Goal: Task Accomplishment & Management: Manage account settings

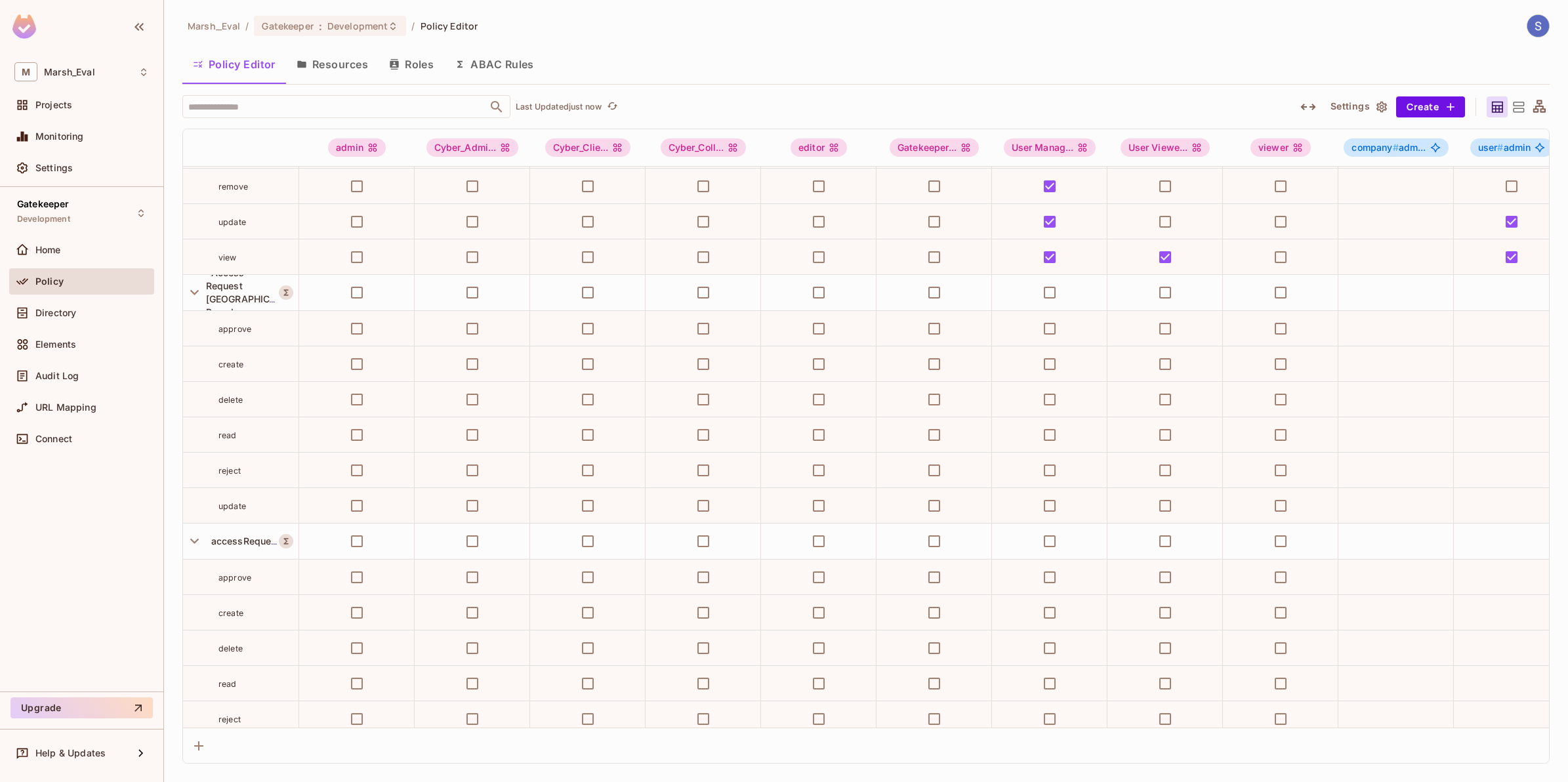
scroll to position [1230, 0]
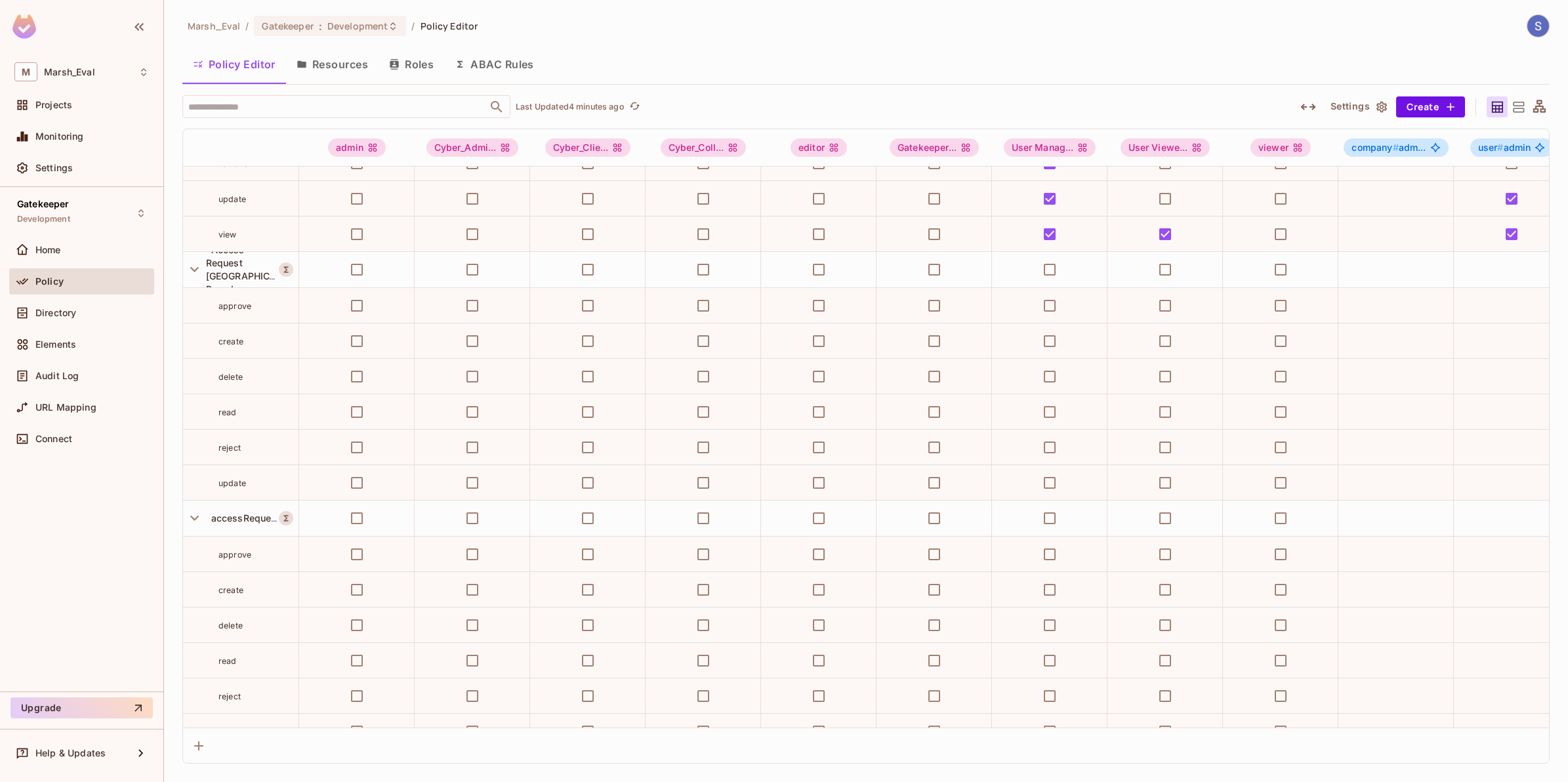
drag, startPoint x: 192, startPoint y: 266, endPoint x: 177, endPoint y: 392, distance: 126.9
click at [192, 266] on icon "button" at bounding box center [194, 269] width 18 height 18
click at [192, 307] on icon "button" at bounding box center [194, 305] width 9 height 5
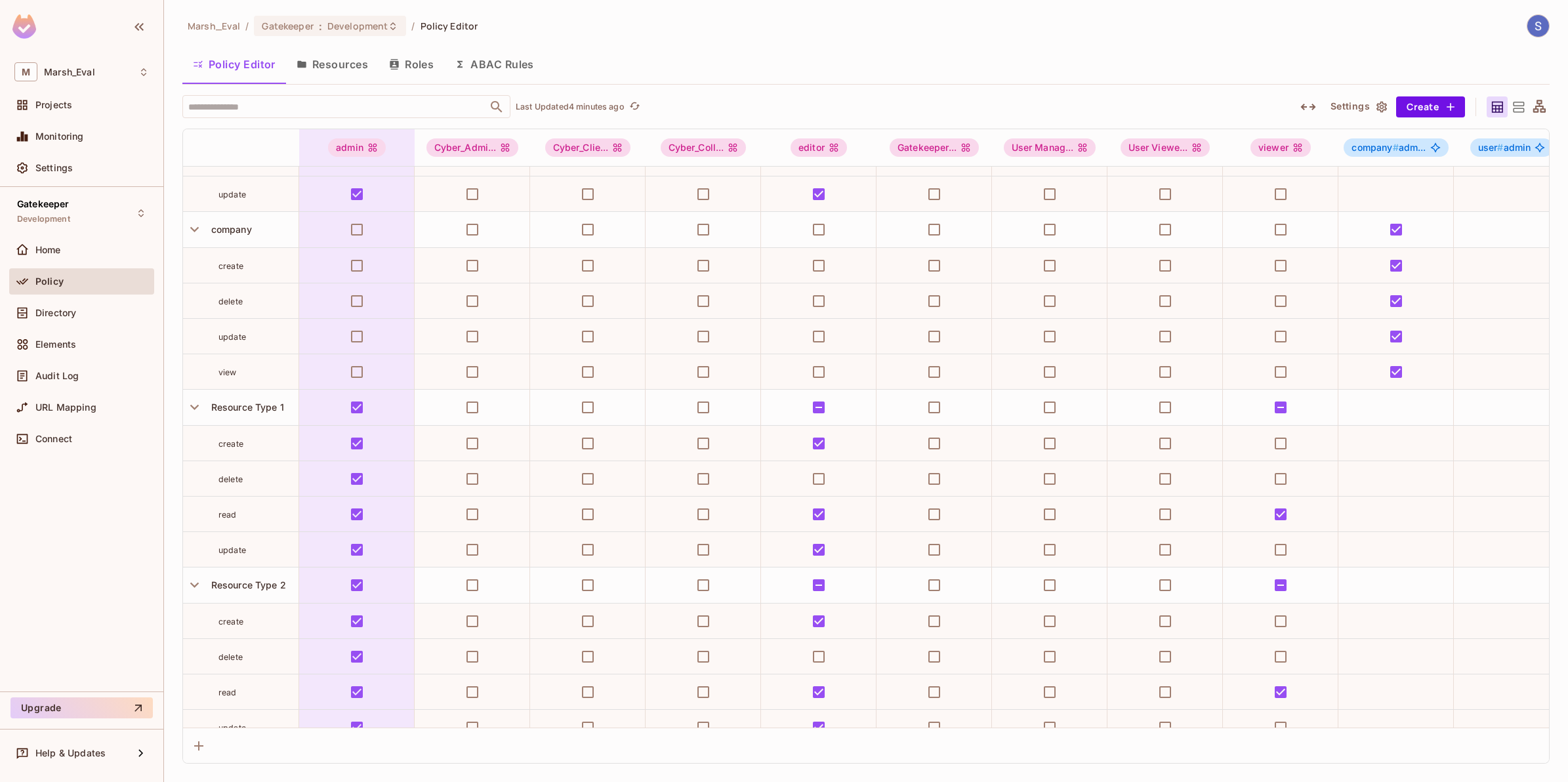
scroll to position [0, 0]
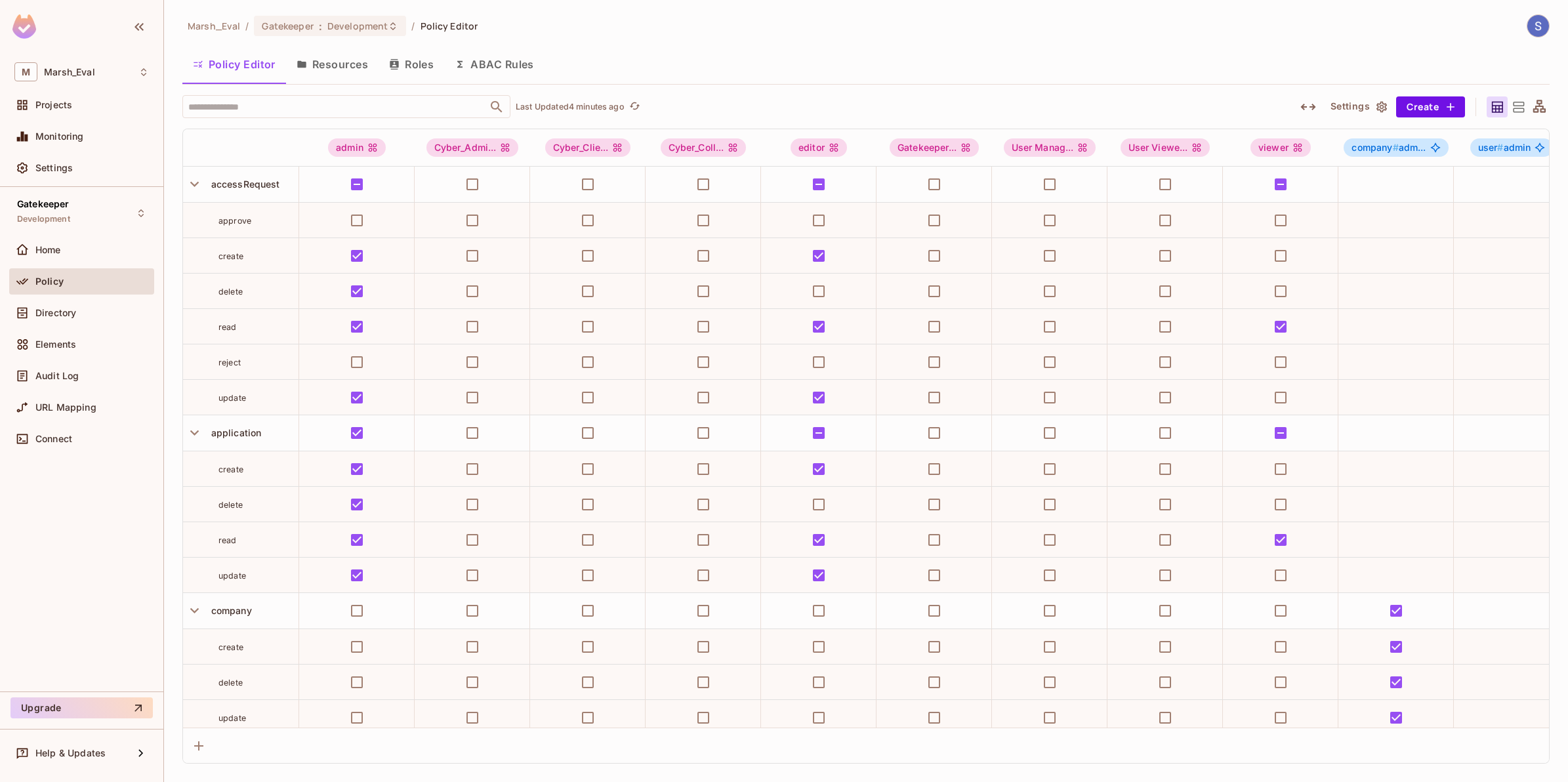
click at [359, 61] on button "Resources" at bounding box center [332, 64] width 92 height 33
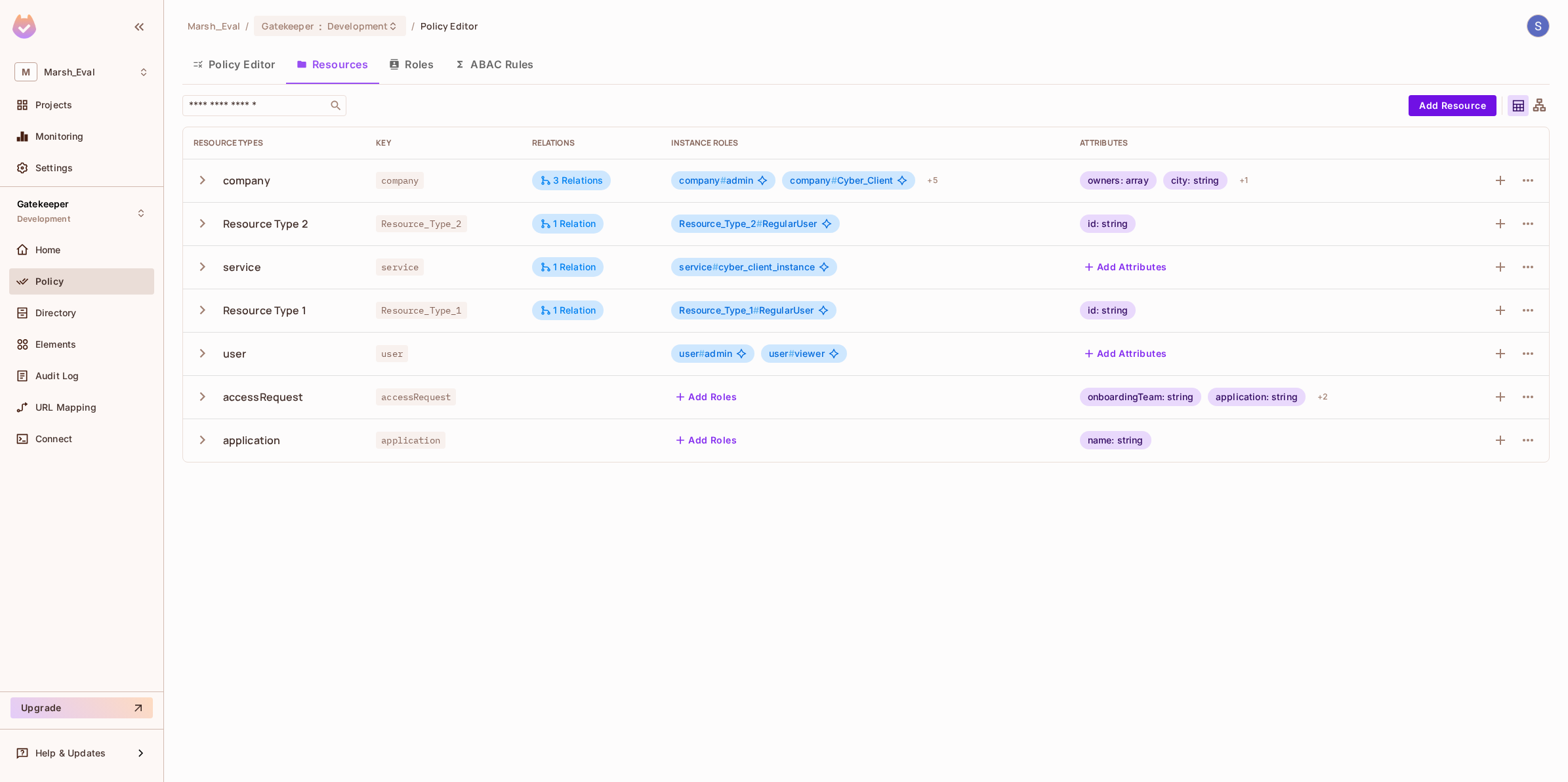
click at [212, 441] on button "button" at bounding box center [205, 440] width 23 height 28
click at [208, 441] on icon "button" at bounding box center [202, 440] width 18 height 18
click at [205, 437] on icon "button" at bounding box center [202, 440] width 18 height 18
click at [101, 318] on div "Directory" at bounding box center [82, 313] width 135 height 15
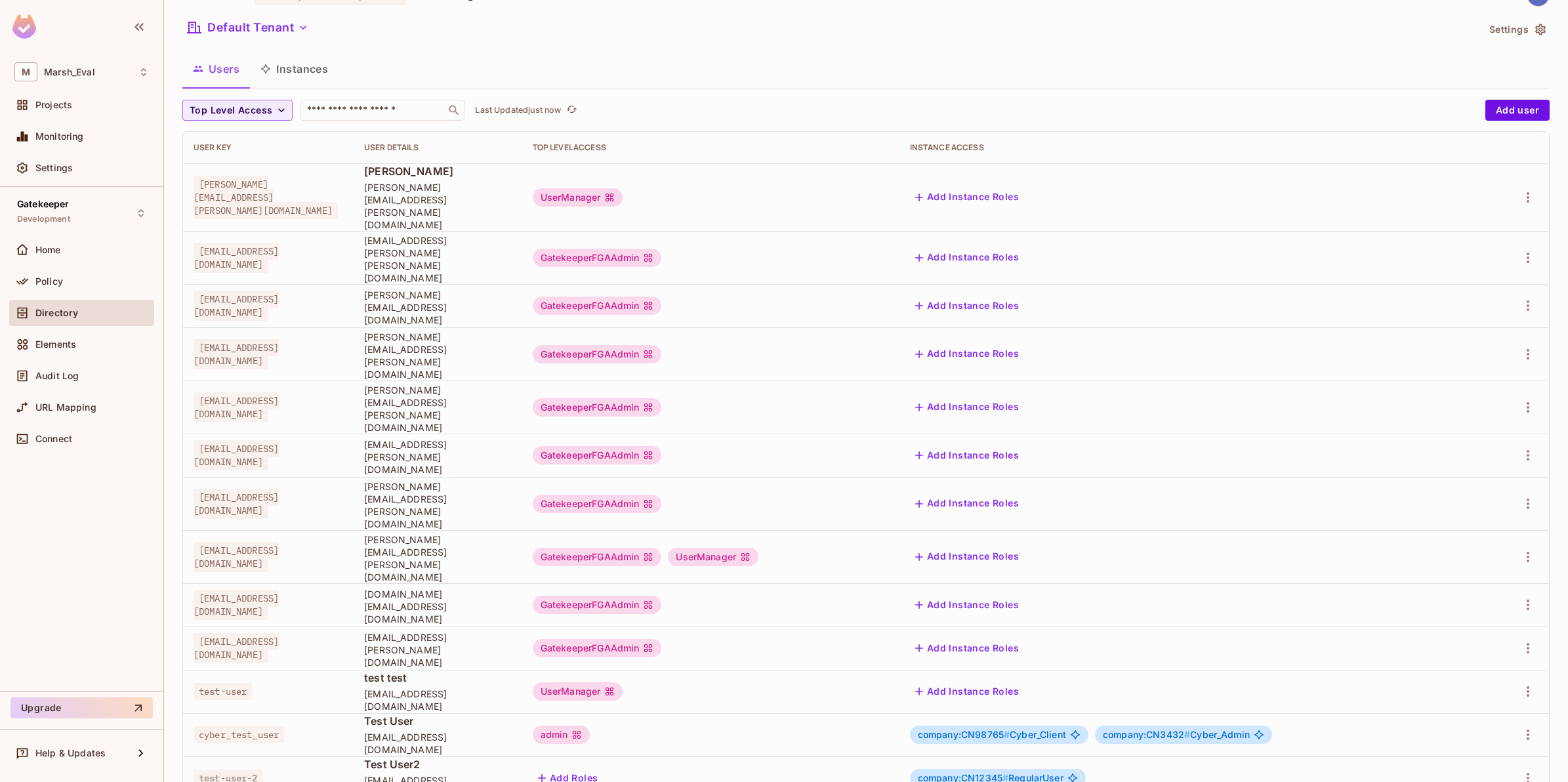
scroll to position [48, 0]
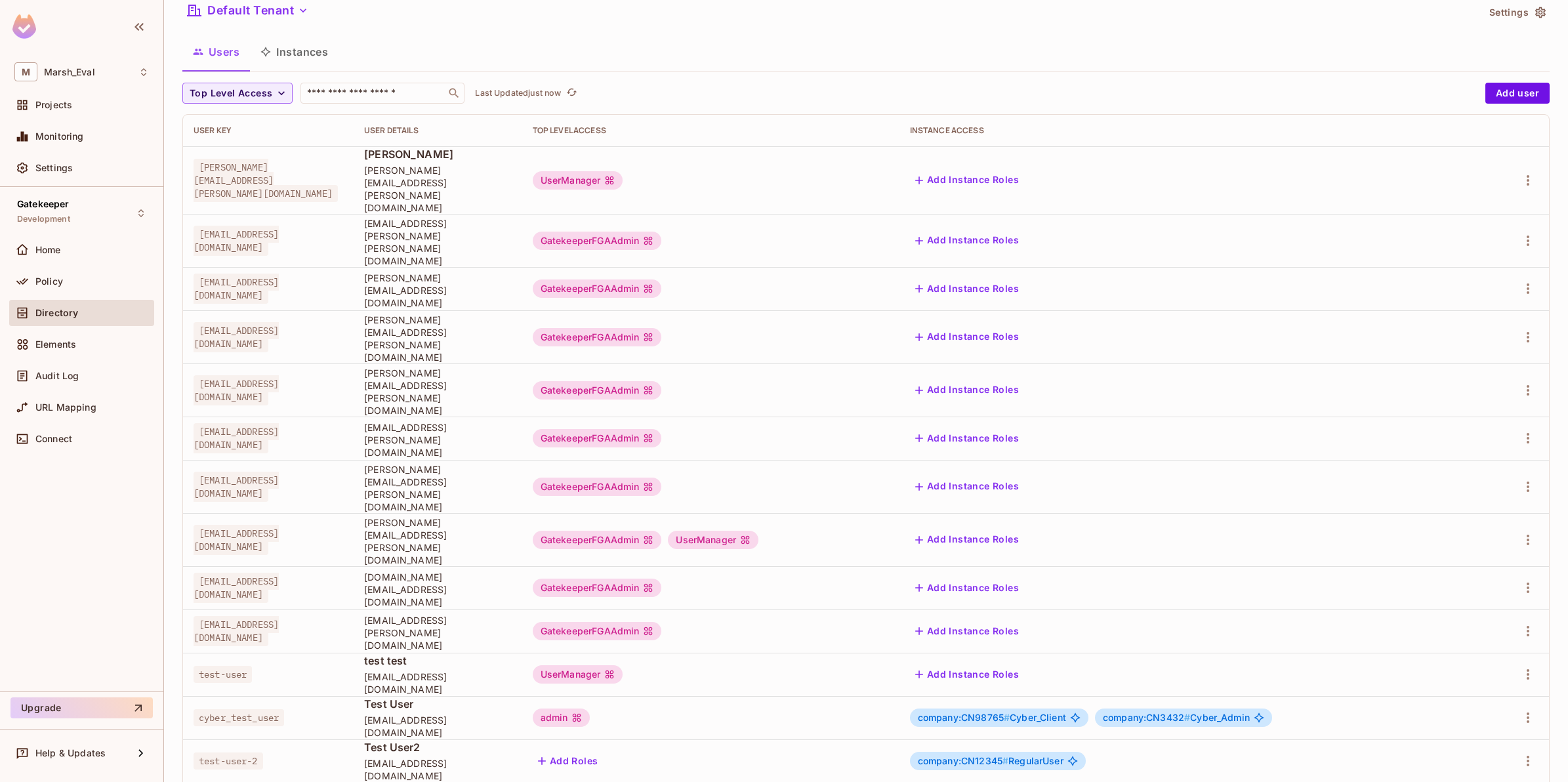
click at [1516, 81] on div "Marsh_Eval / Gatekeeper : Development / User Management Default Tenant Settings…" at bounding box center [865, 402] width 1367 height 870
click at [1514, 87] on button "Add user" at bounding box center [1518, 93] width 64 height 21
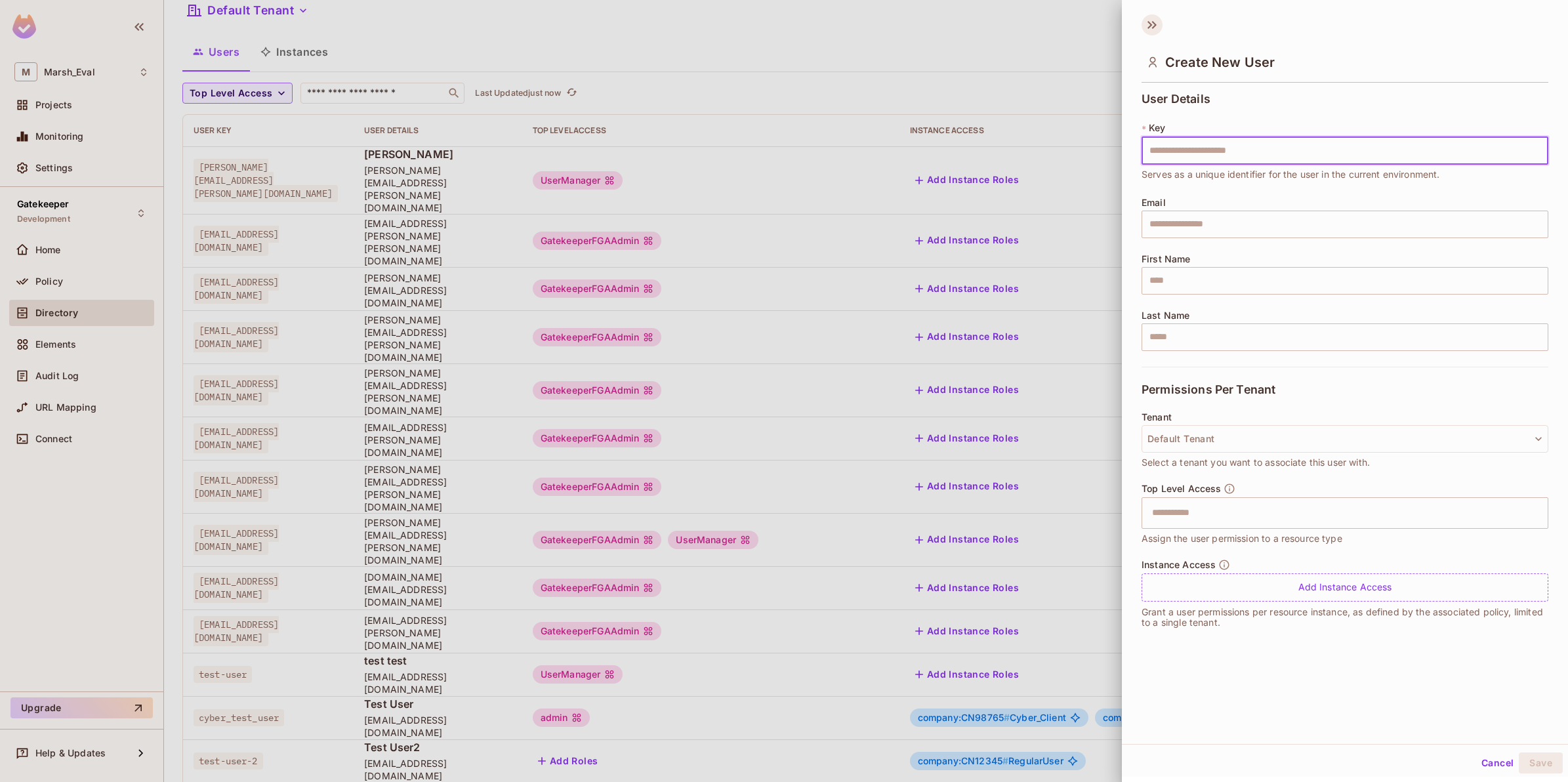
click at [1153, 29] on icon at bounding box center [1152, 25] width 21 height 21
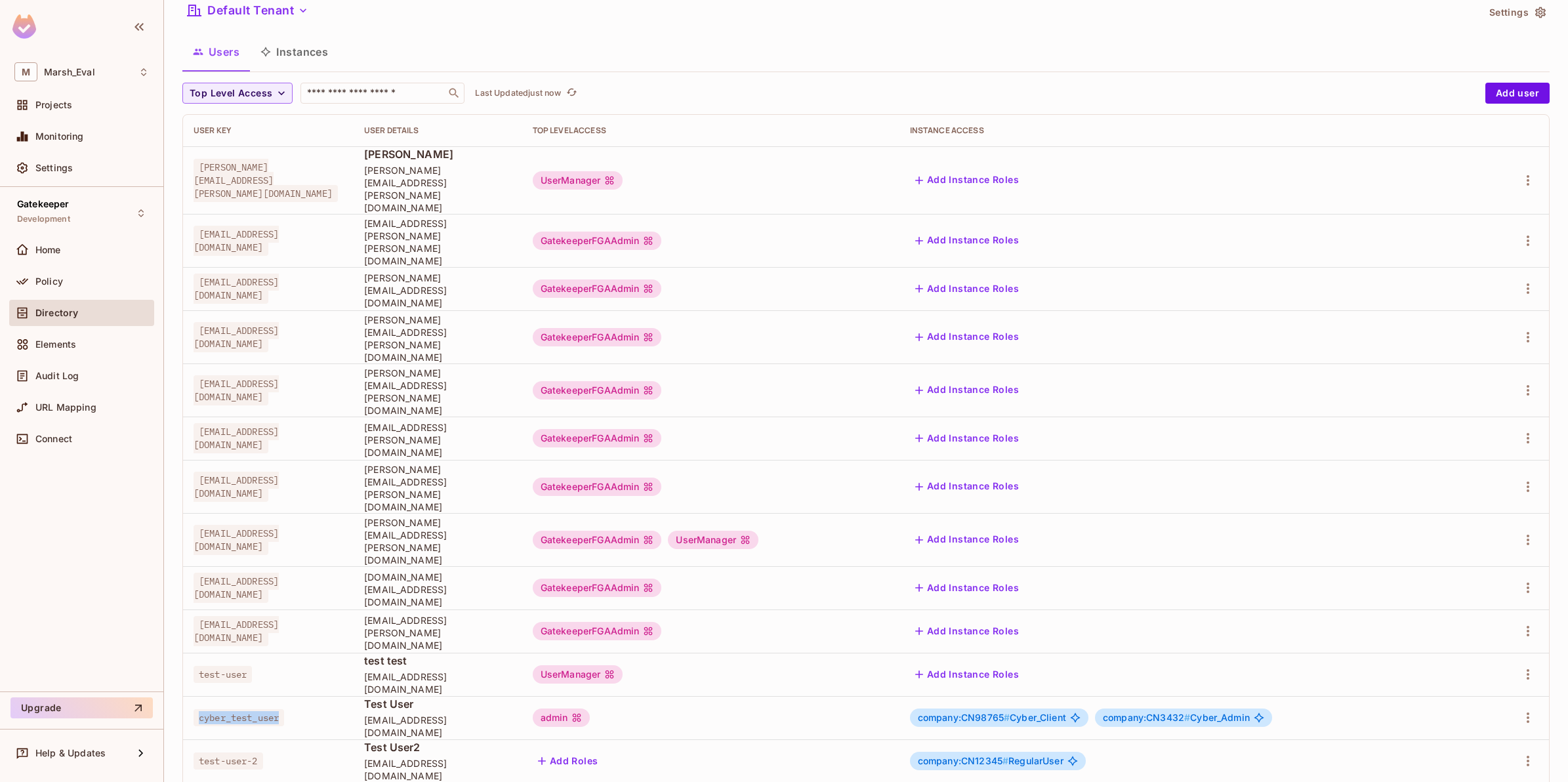
drag, startPoint x: 194, startPoint y: 641, endPoint x: 289, endPoint y: 657, distance: 96.3
click at [289, 696] on td "cyber_test_user" at bounding box center [268, 718] width 170 height 43
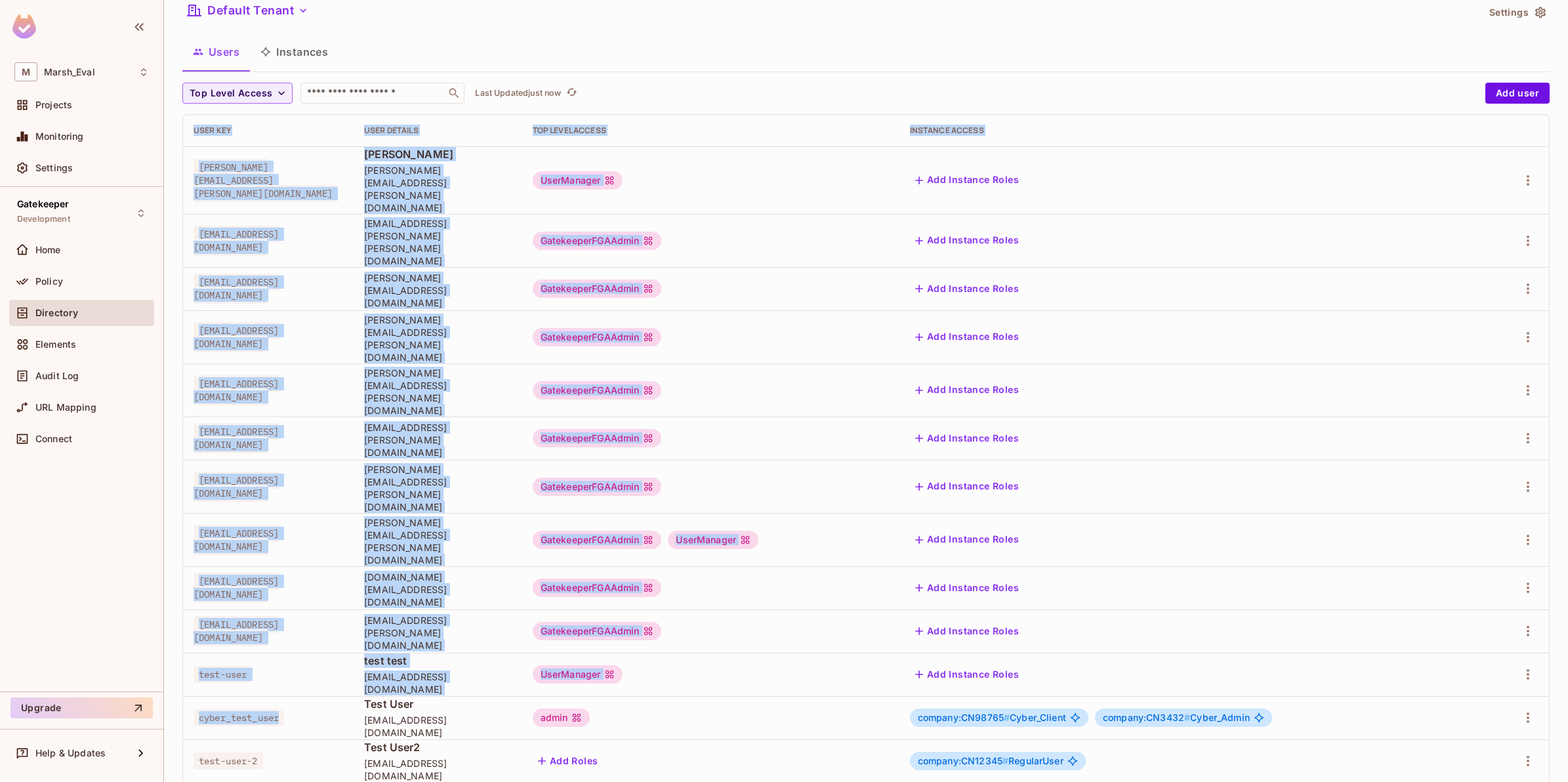
drag, startPoint x: 181, startPoint y: 640, endPoint x: 295, endPoint y: 643, distance: 114.0
click at [295, 643] on div "Marsh_Eval / Gatekeeper : Development / User Management Default Tenant Settings…" at bounding box center [866, 391] width 1405 height 782
click at [295, 711] on div "cyber_test_user" at bounding box center [268, 717] width 150 height 13
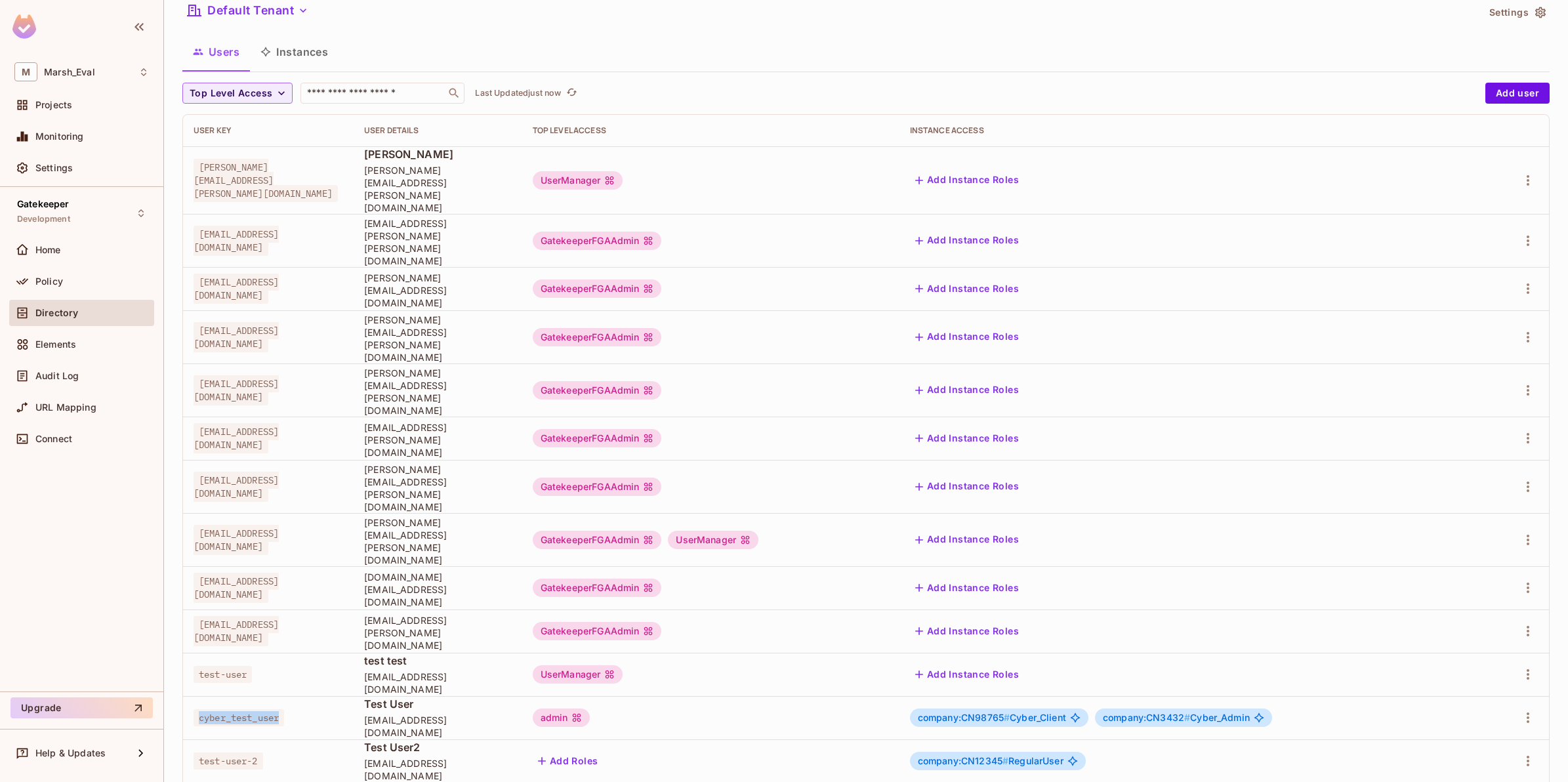
drag, startPoint x: 187, startPoint y: 643, endPoint x: 284, endPoint y: 643, distance: 97.0
click at [284, 696] on td "cyber_test_user" at bounding box center [268, 718] width 170 height 43
click at [284, 709] on span "cyber_test_user" at bounding box center [239, 718] width 91 height 17
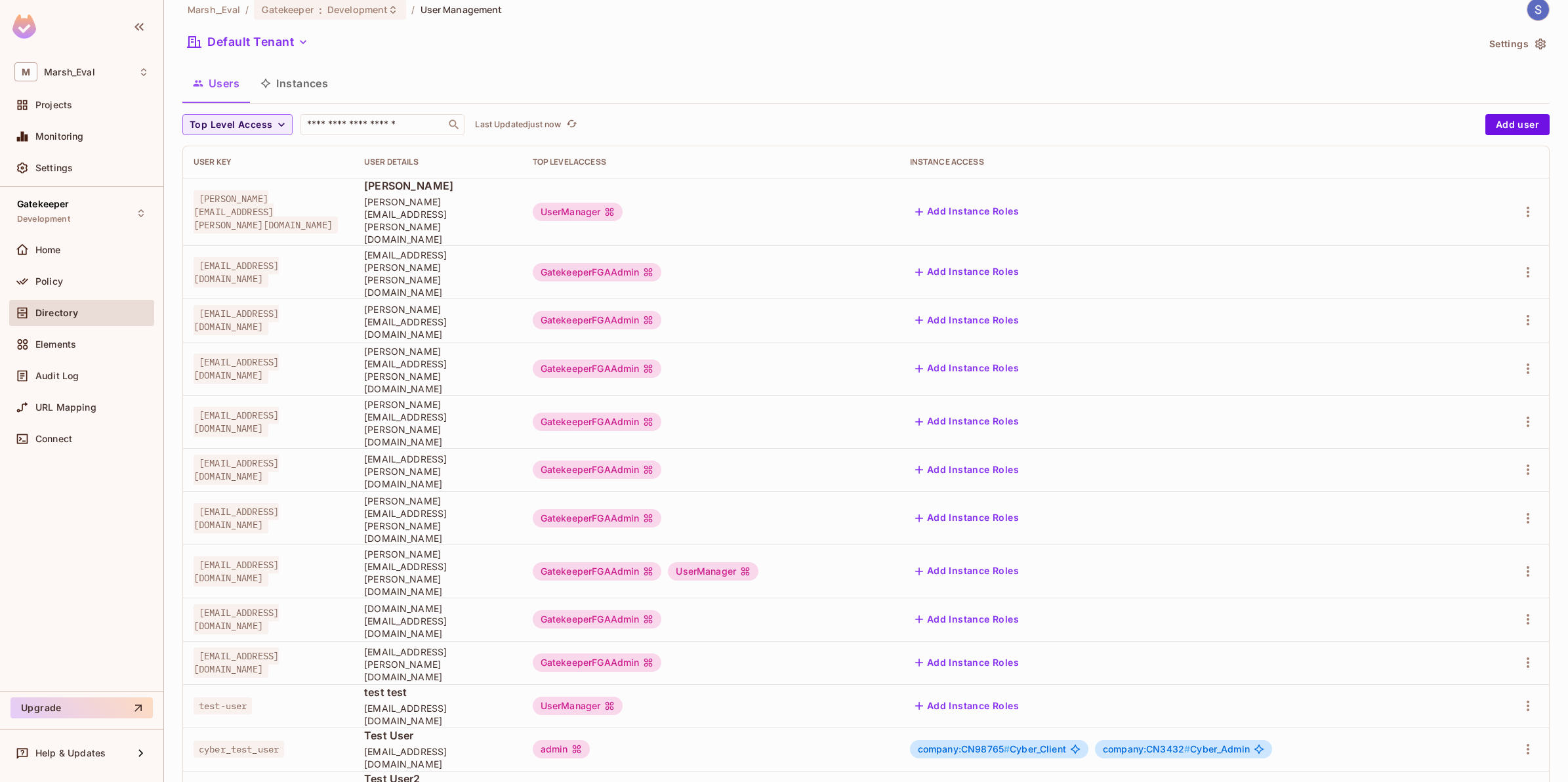
scroll to position [0, 0]
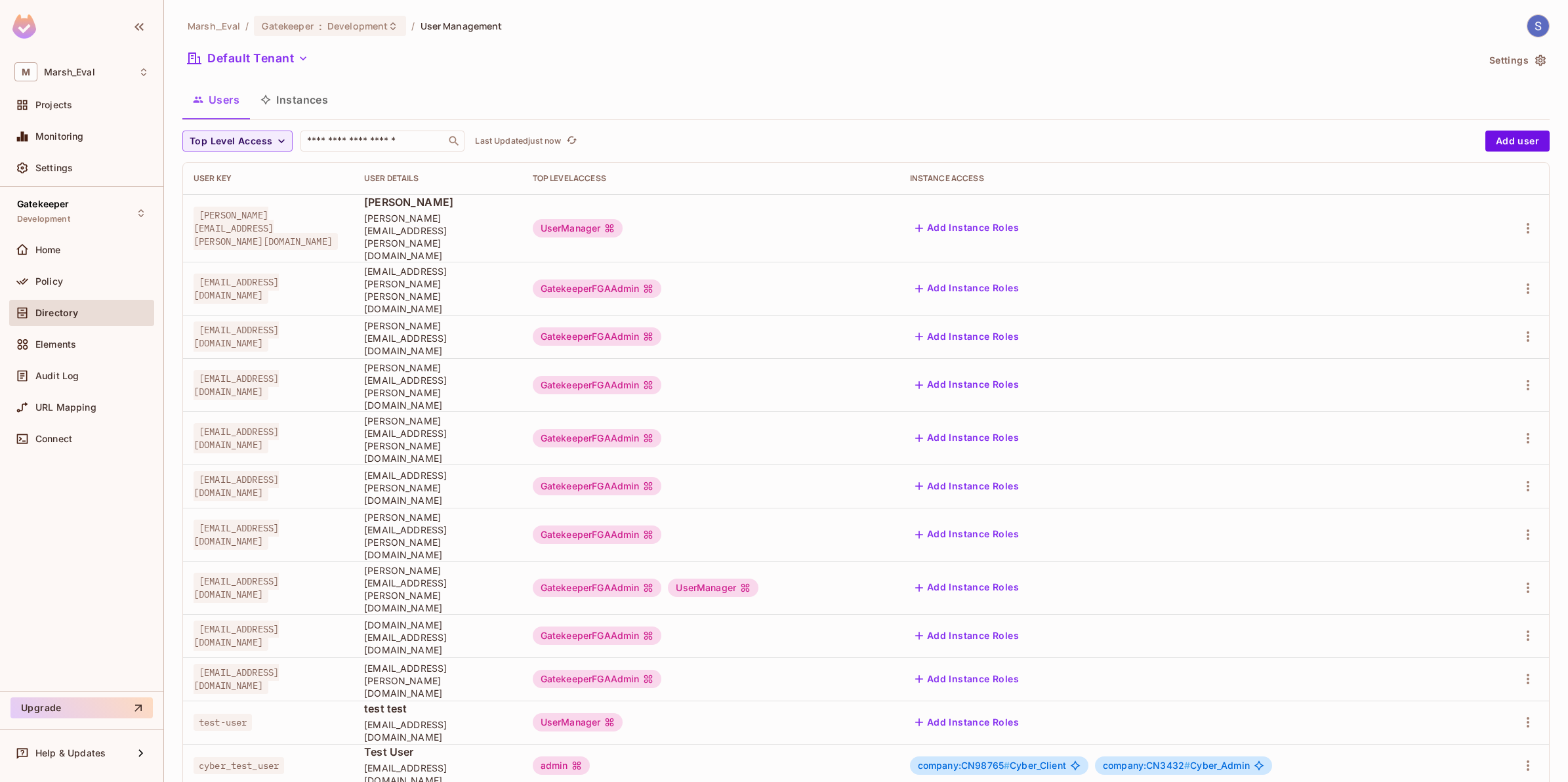
click at [319, 101] on button "Instances" at bounding box center [294, 100] width 88 height 33
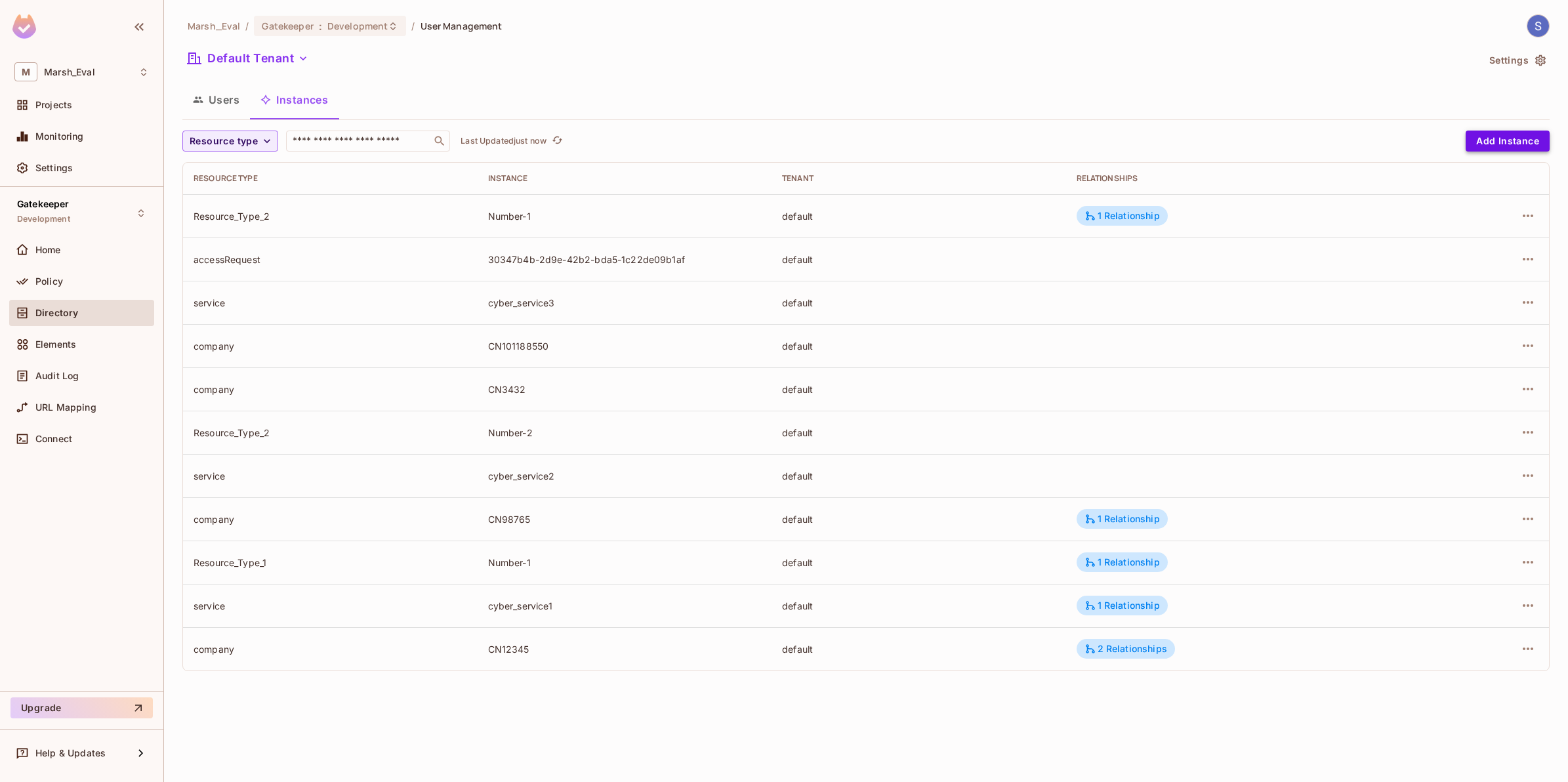
click at [1500, 139] on button "Add Instance" at bounding box center [1508, 141] width 84 height 21
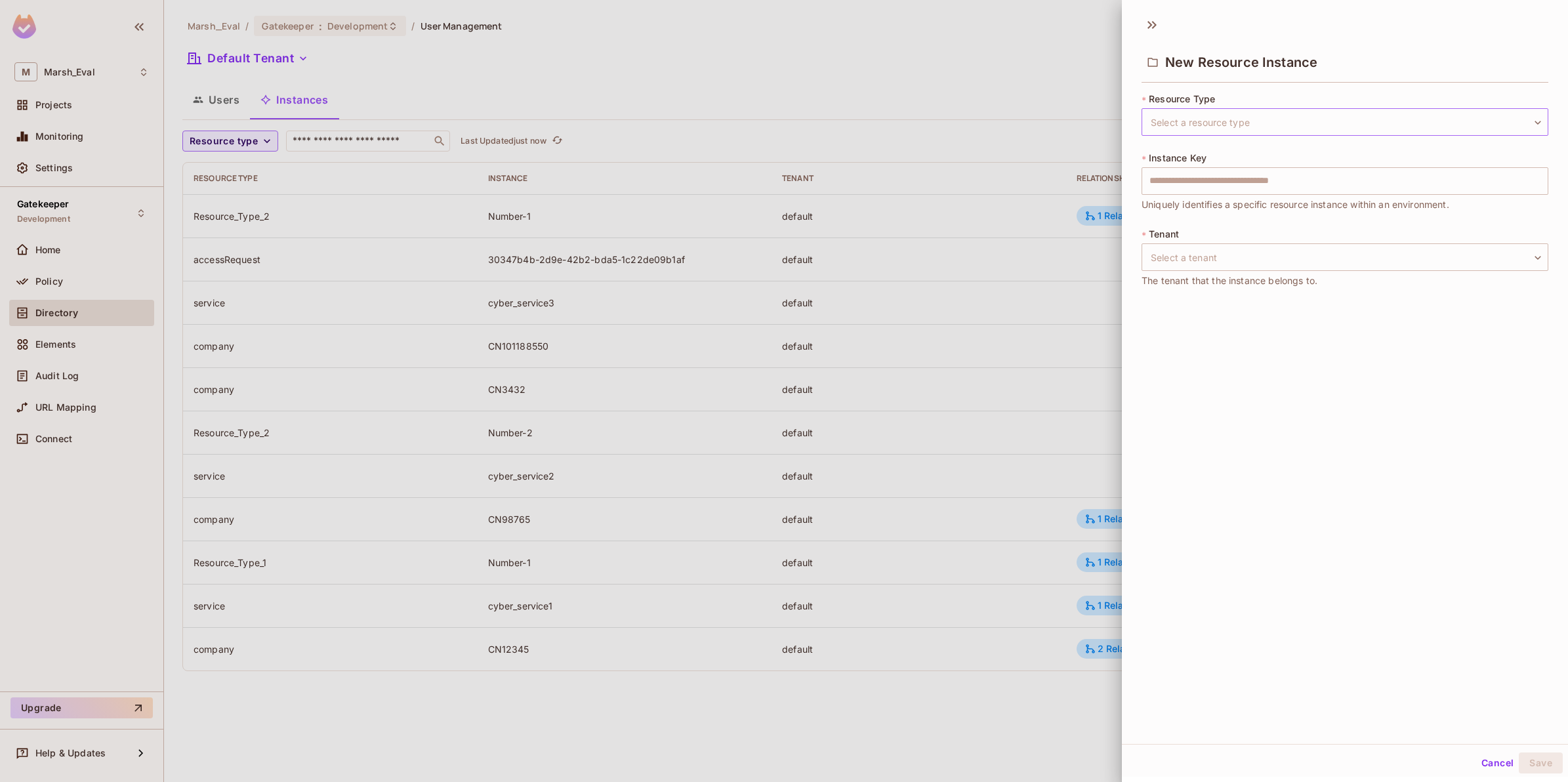
click at [1273, 131] on body "M Marsh_Eval Projects Monitoring Settings Gatekeeper Development Home Policy Di…" at bounding box center [784, 391] width 1568 height 782
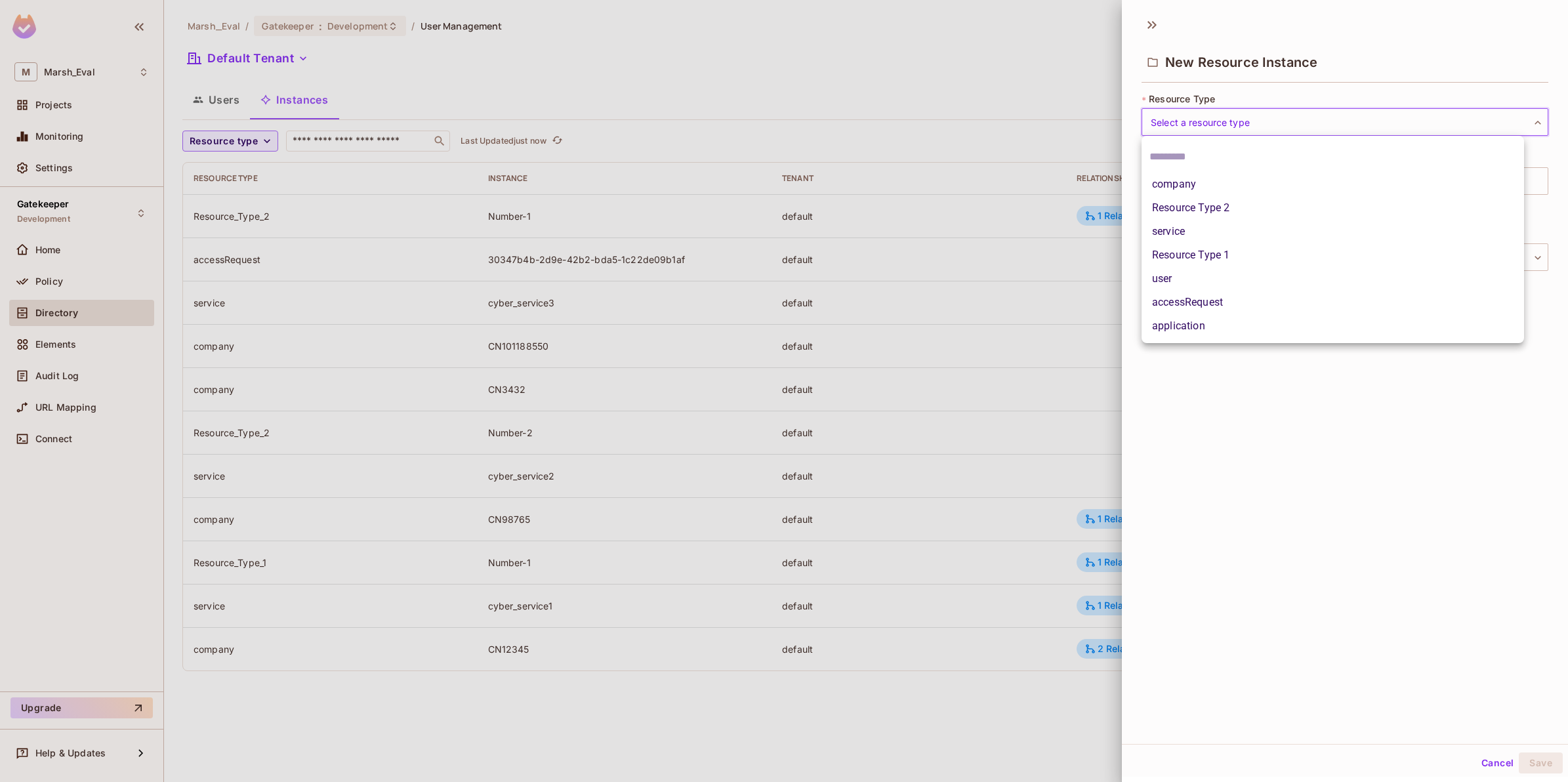
click at [461, 707] on div at bounding box center [784, 391] width 1568 height 782
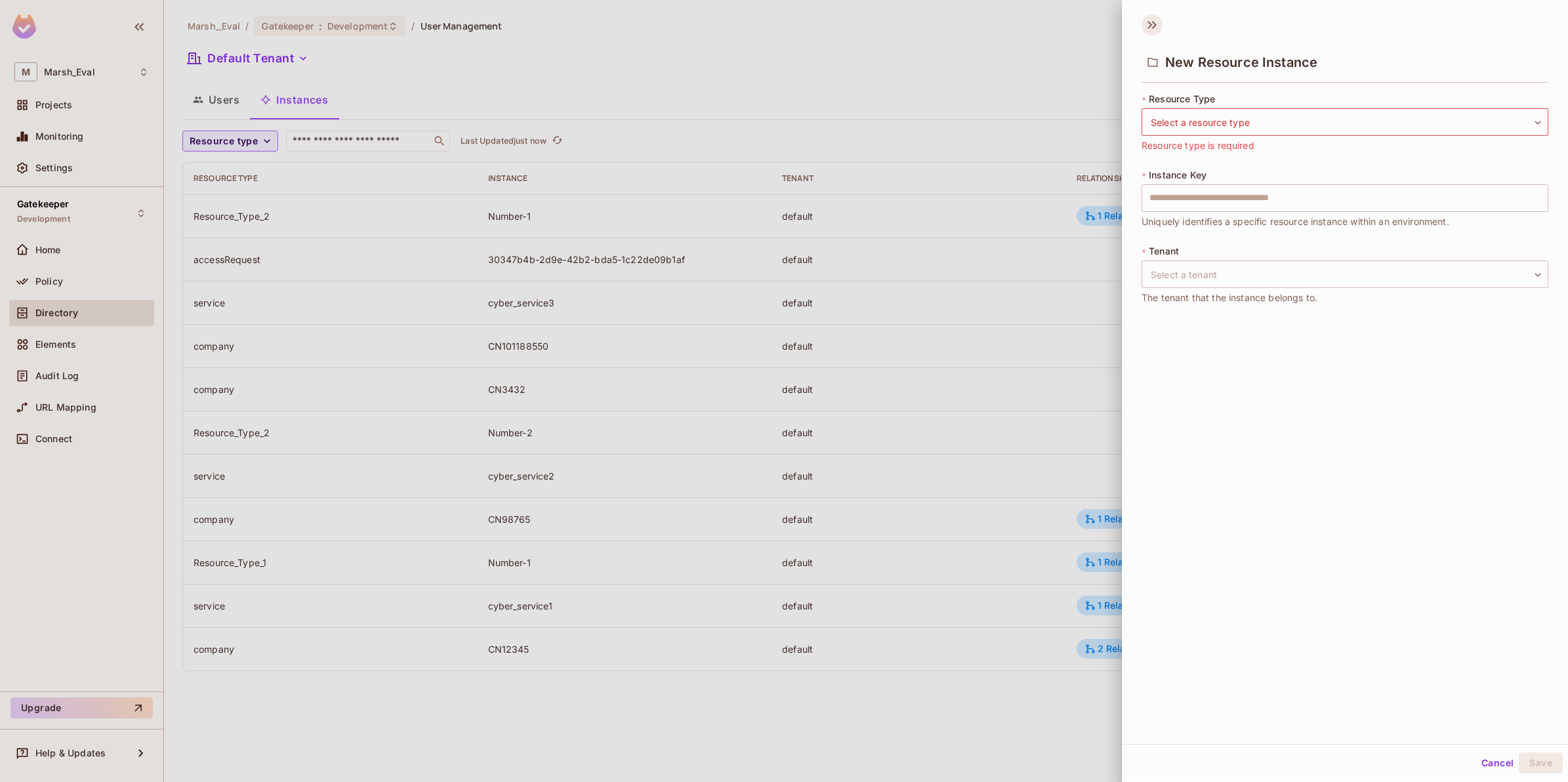
click at [1150, 29] on icon at bounding box center [1152, 25] width 21 height 21
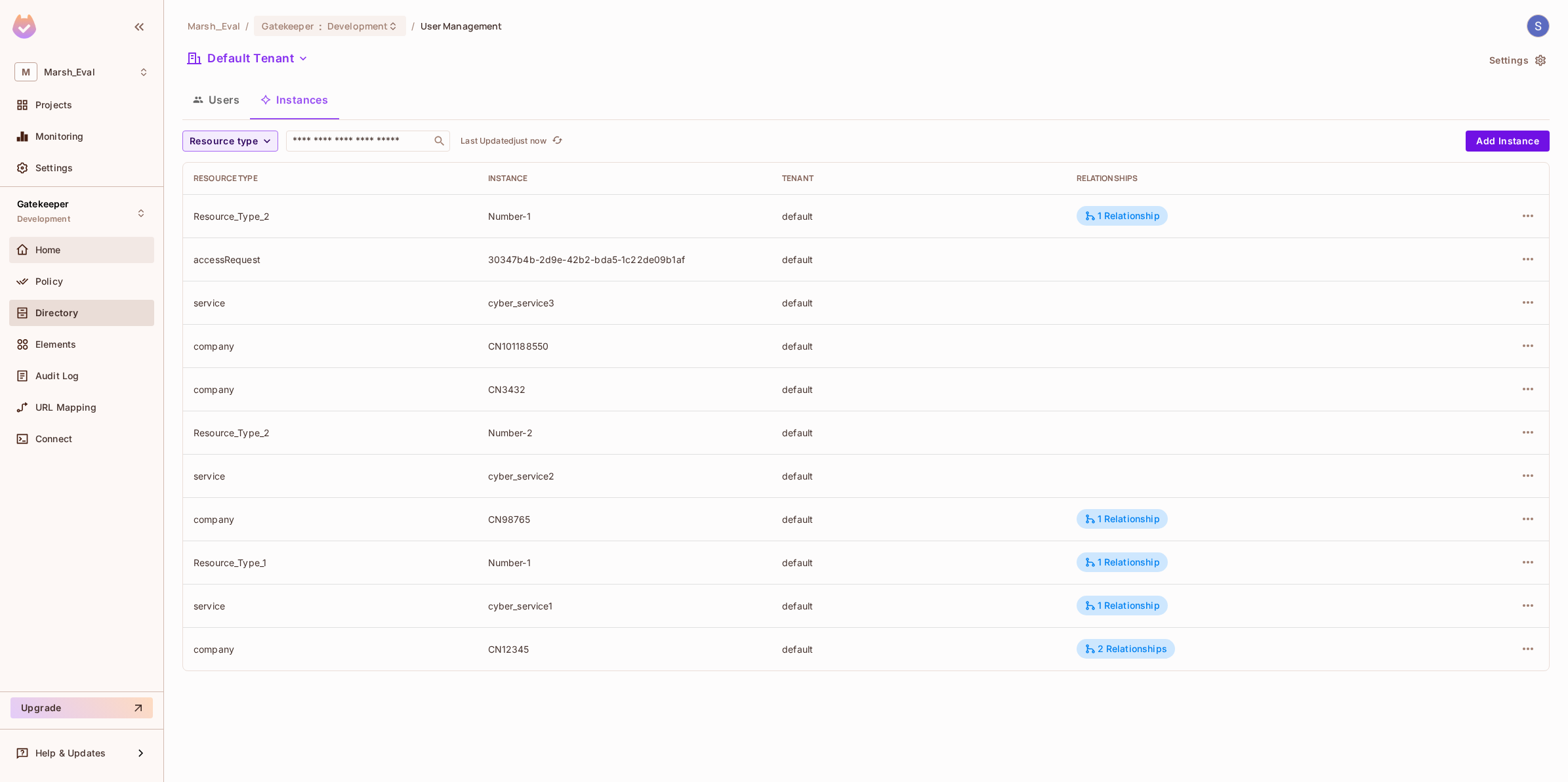
click at [107, 256] on div "Home" at bounding box center [82, 250] width 135 height 15
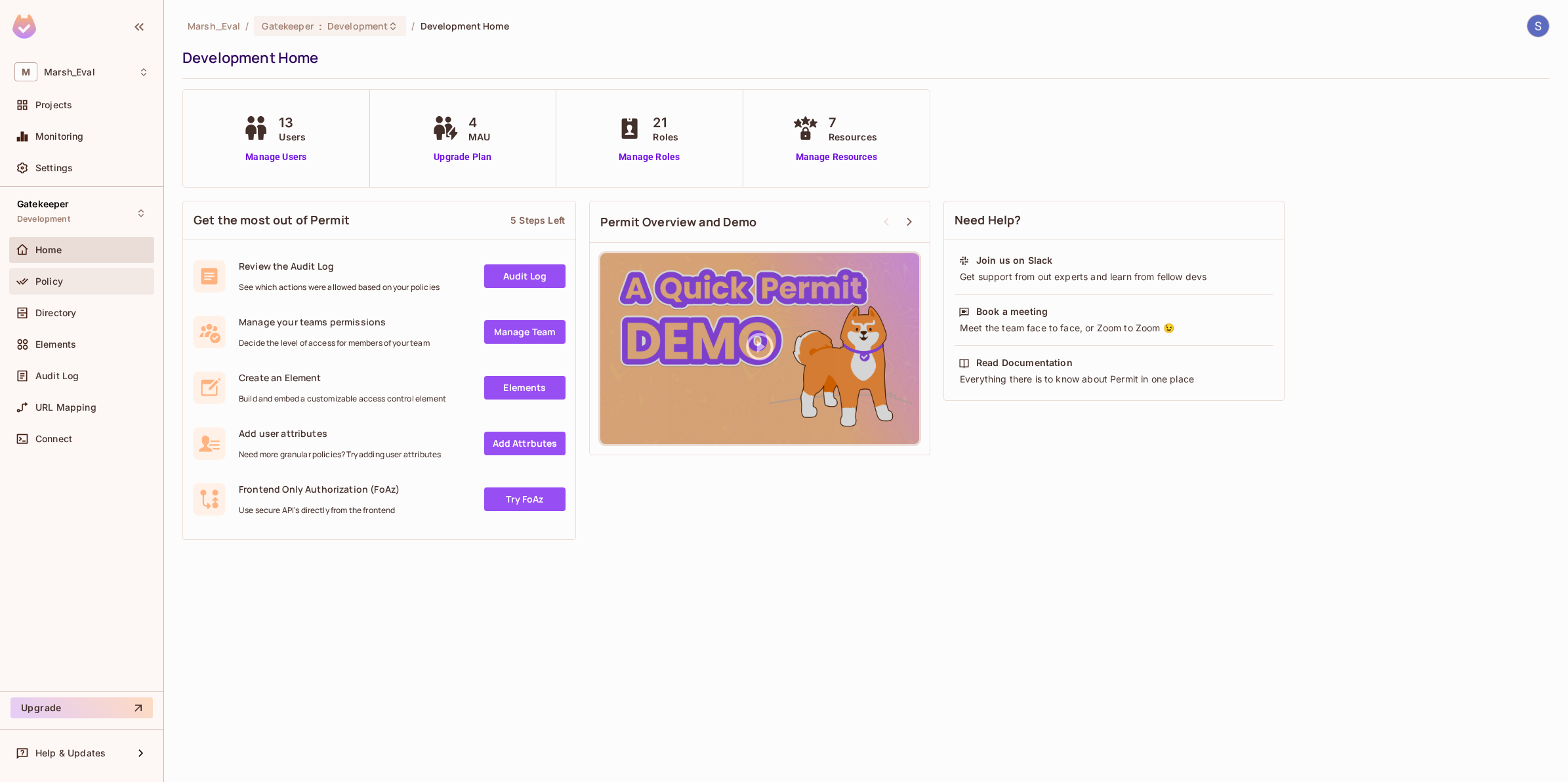
click at [76, 284] on div "Policy" at bounding box center [92, 282] width 114 height 11
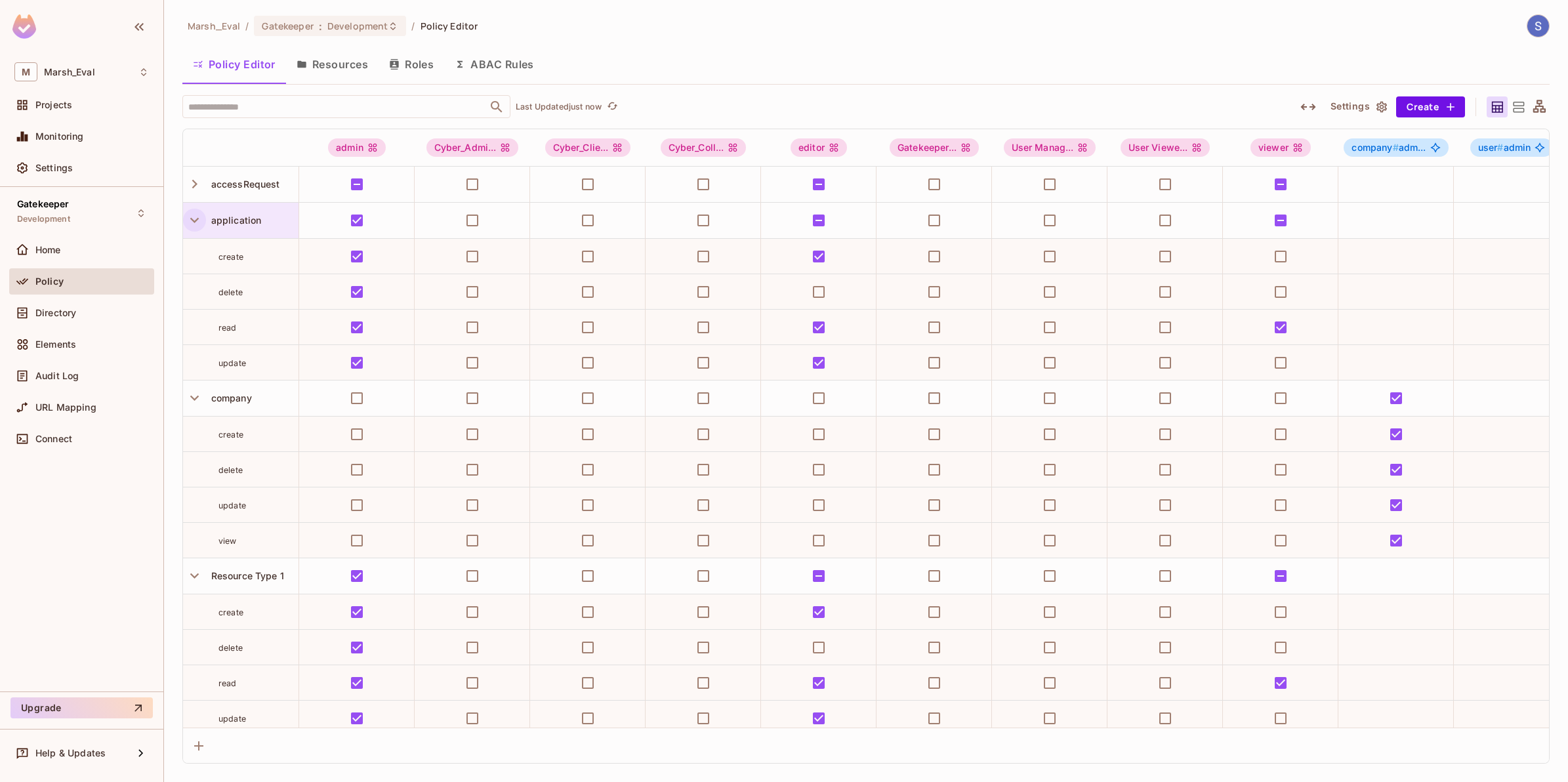
click at [191, 221] on icon "button" at bounding box center [194, 220] width 18 height 18
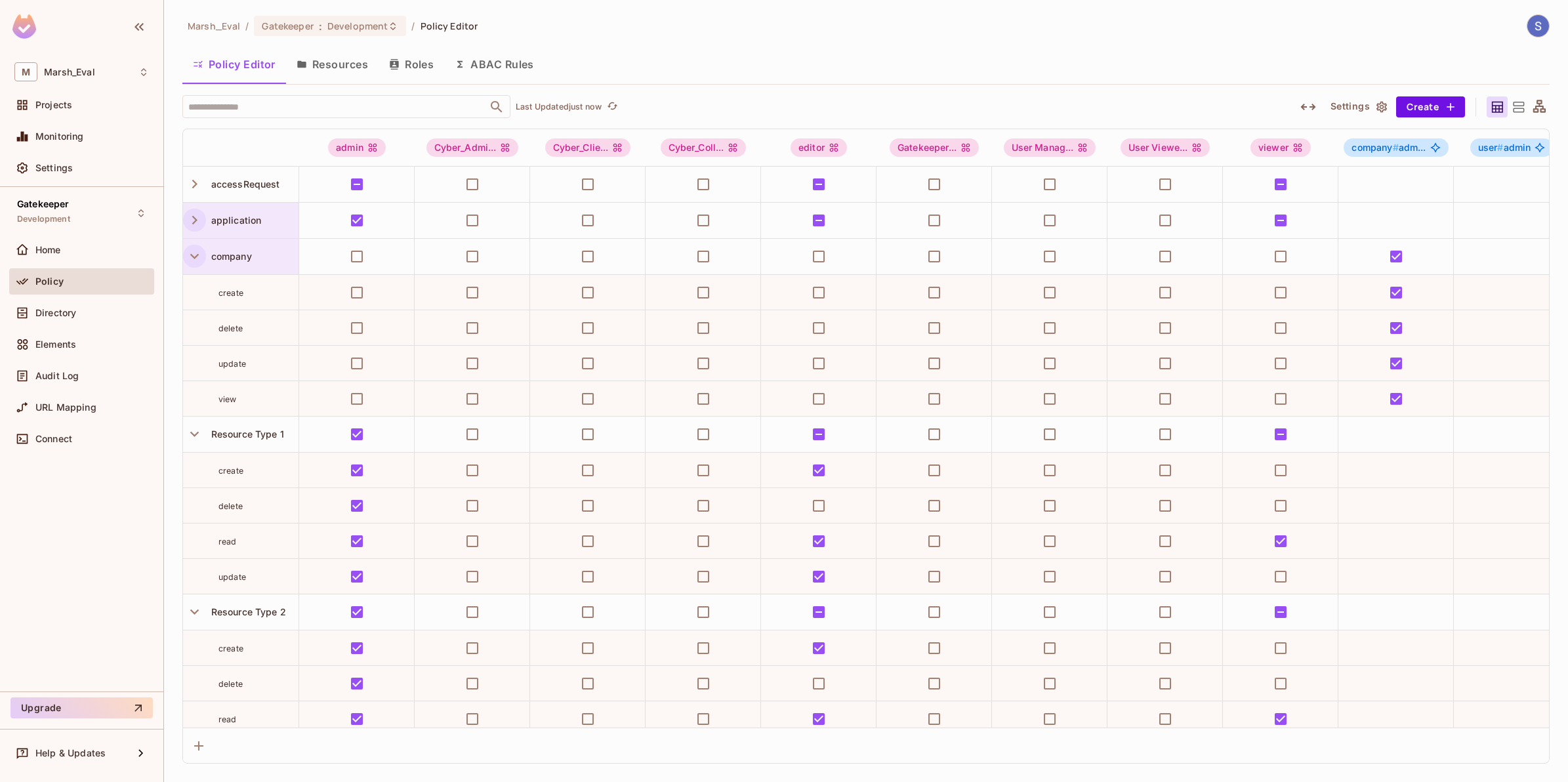
click at [191, 259] on icon "button" at bounding box center [194, 256] width 18 height 18
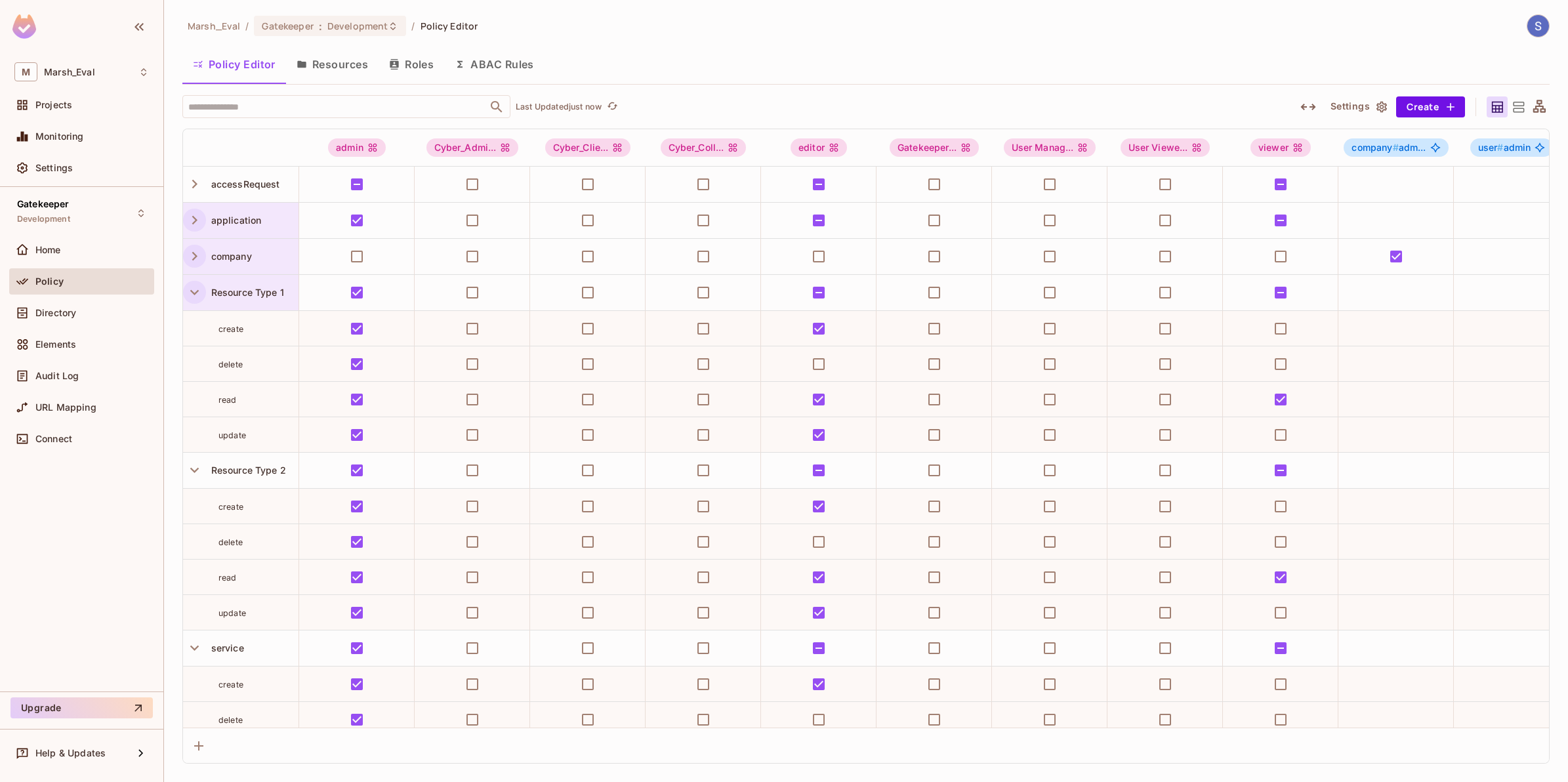
click at [191, 297] on icon "button" at bounding box center [194, 292] width 18 height 18
click at [204, 329] on button "button" at bounding box center [194, 328] width 23 height 23
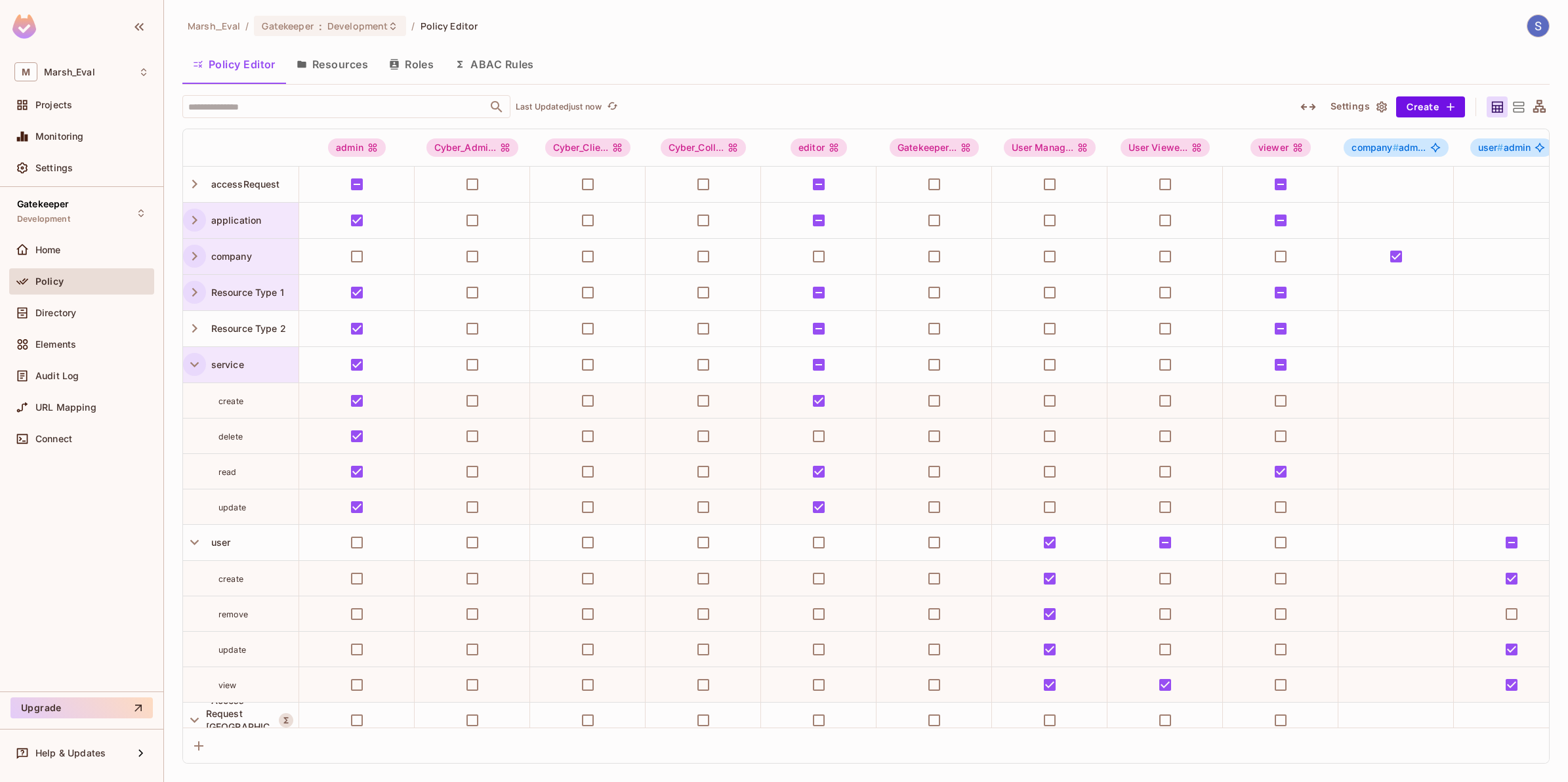
click at [191, 364] on icon "button" at bounding box center [194, 365] width 9 height 5
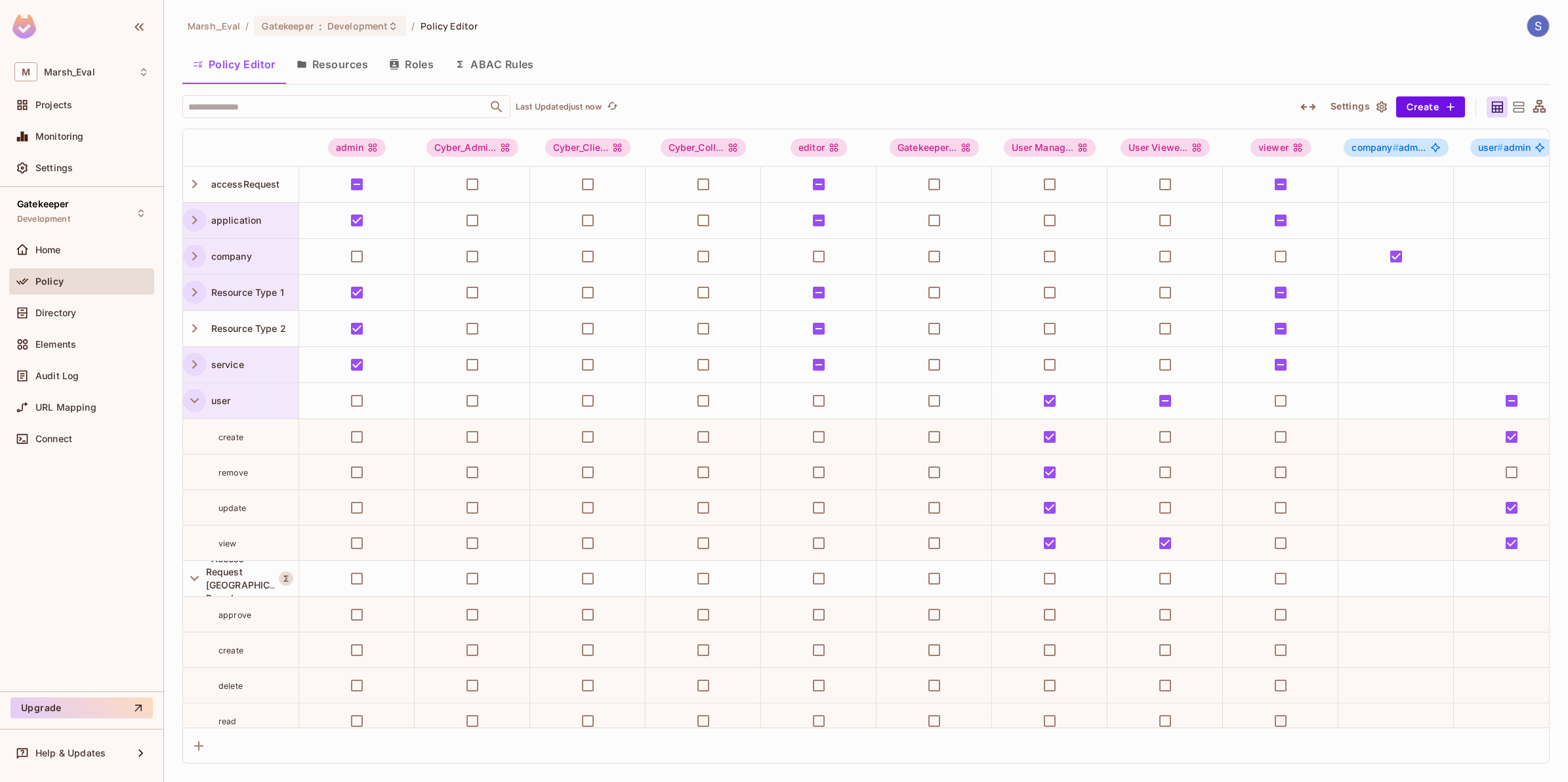
click at [187, 405] on icon "button" at bounding box center [194, 400] width 18 height 18
click at [195, 437] on icon "button" at bounding box center [194, 436] width 18 height 18
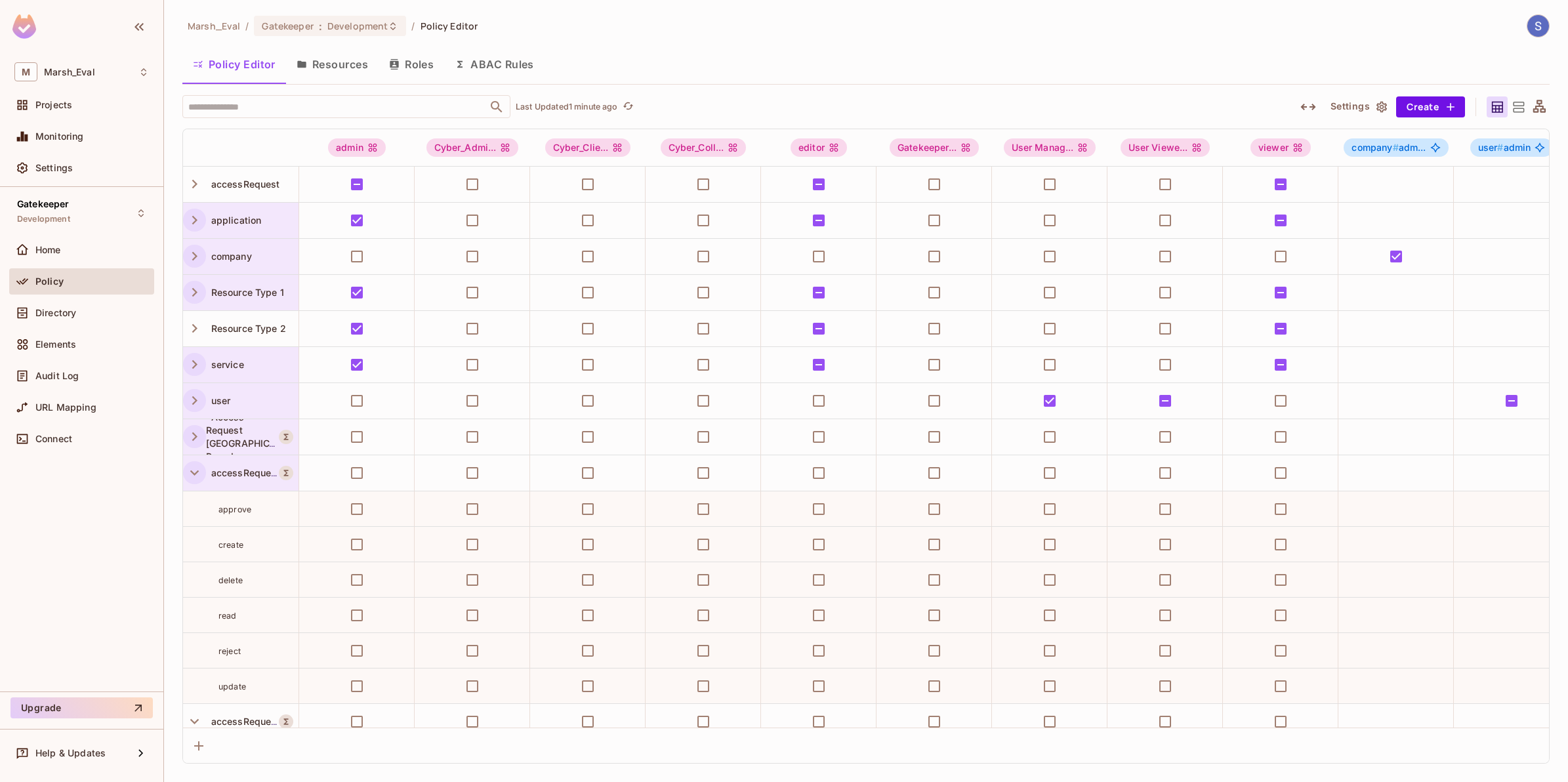
click at [194, 477] on icon "button" at bounding box center [194, 472] width 18 height 18
click at [195, 503] on icon "button" at bounding box center [194, 508] width 18 height 18
click at [66, 316] on span "Directory" at bounding box center [56, 313] width 41 height 11
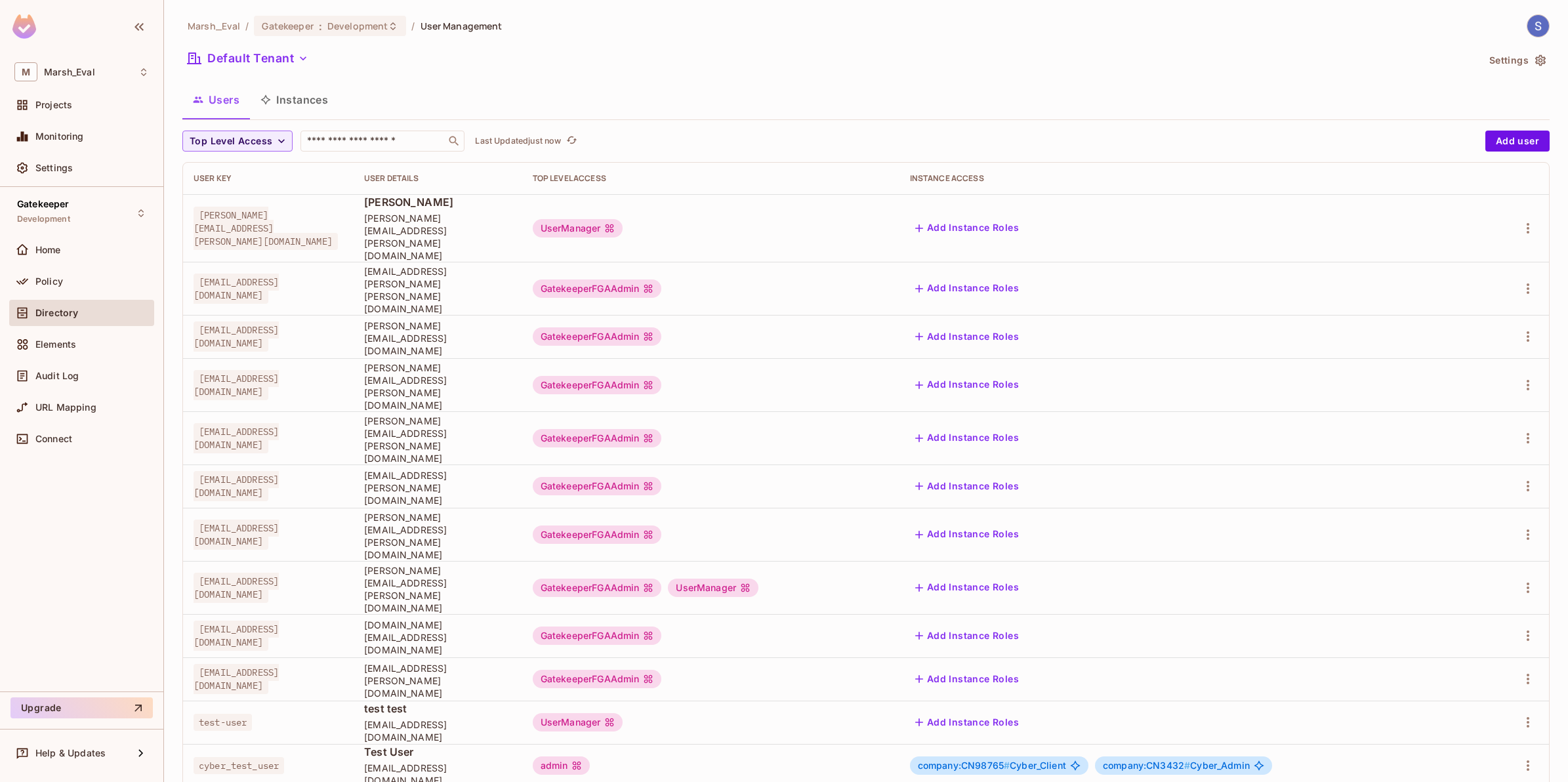
scroll to position [48, 0]
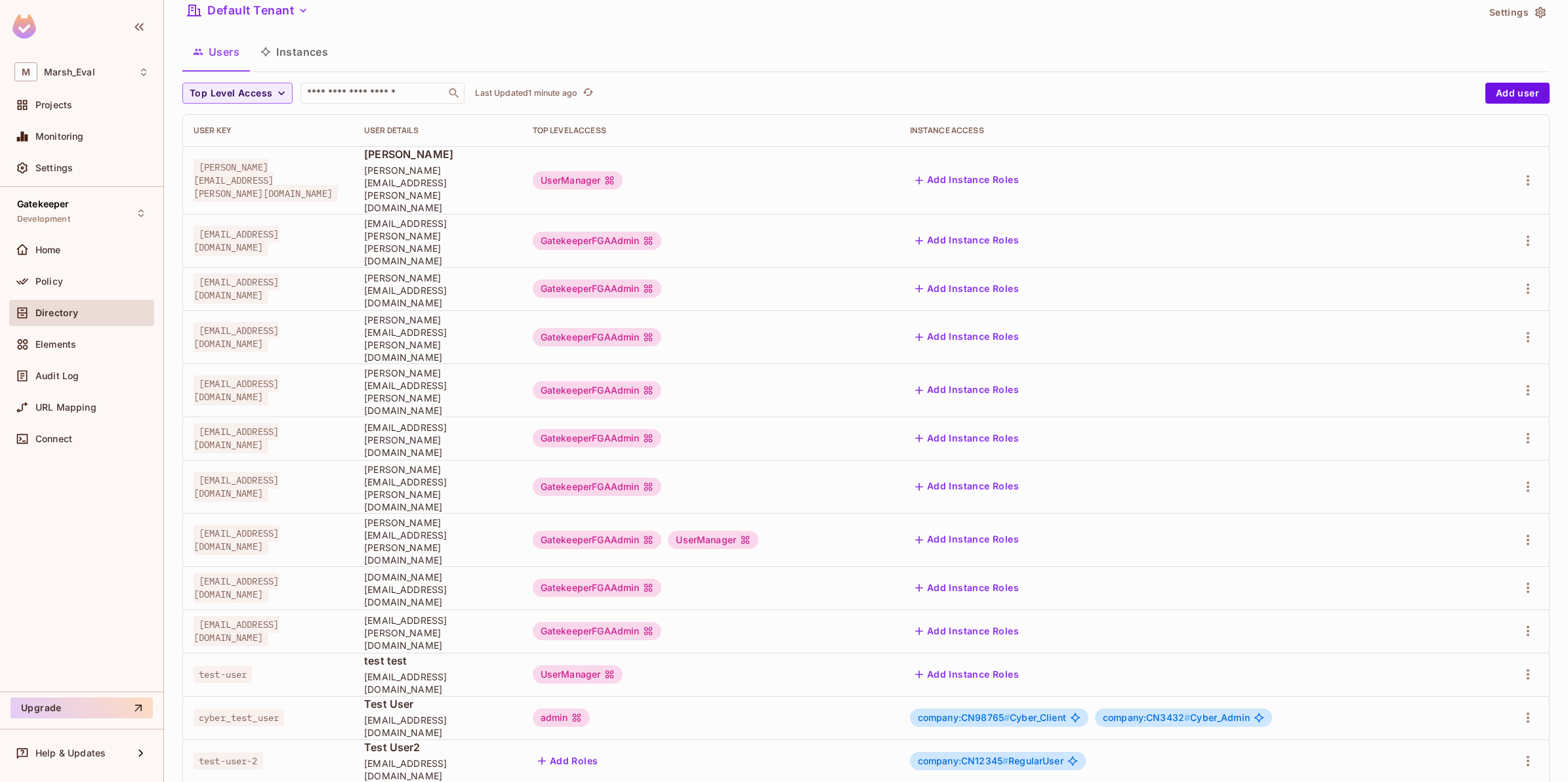
click at [448, 653] on td "test test [EMAIL_ADDRESS][DOMAIN_NAME]" at bounding box center [438, 674] width 169 height 43
click at [257, 753] on span "test-user-2" at bounding box center [229, 761] width 70 height 17
drag, startPoint x: 257, startPoint y: 691, endPoint x: 260, endPoint y: 697, distance: 6.7
click at [260, 739] on td "test-user-2" at bounding box center [268, 761] width 170 height 43
drag, startPoint x: 260, startPoint y: 697, endPoint x: 392, endPoint y: 692, distance: 132.1
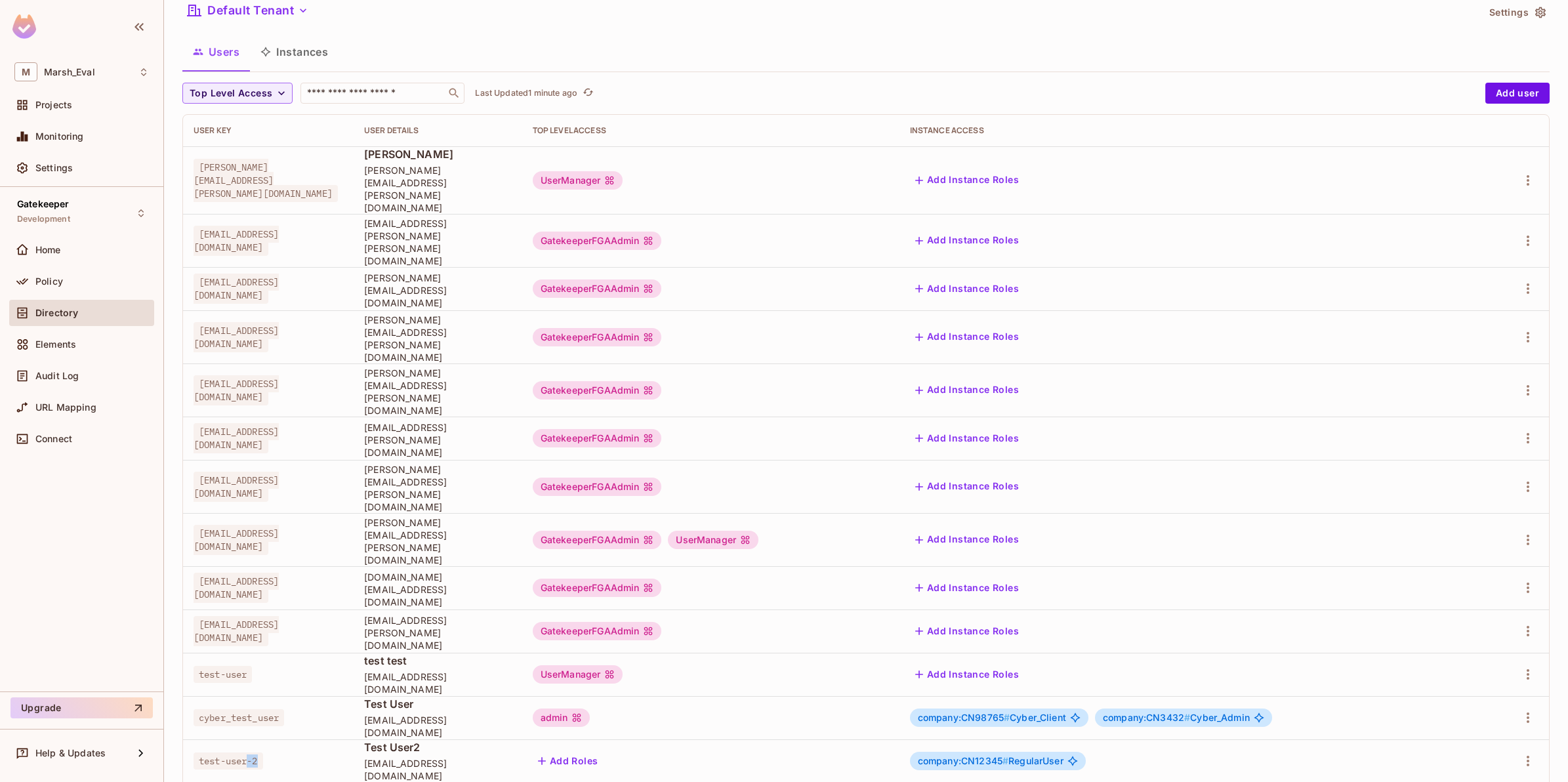
click at [343, 754] on div "test-user-2" at bounding box center [268, 760] width 150 height 13
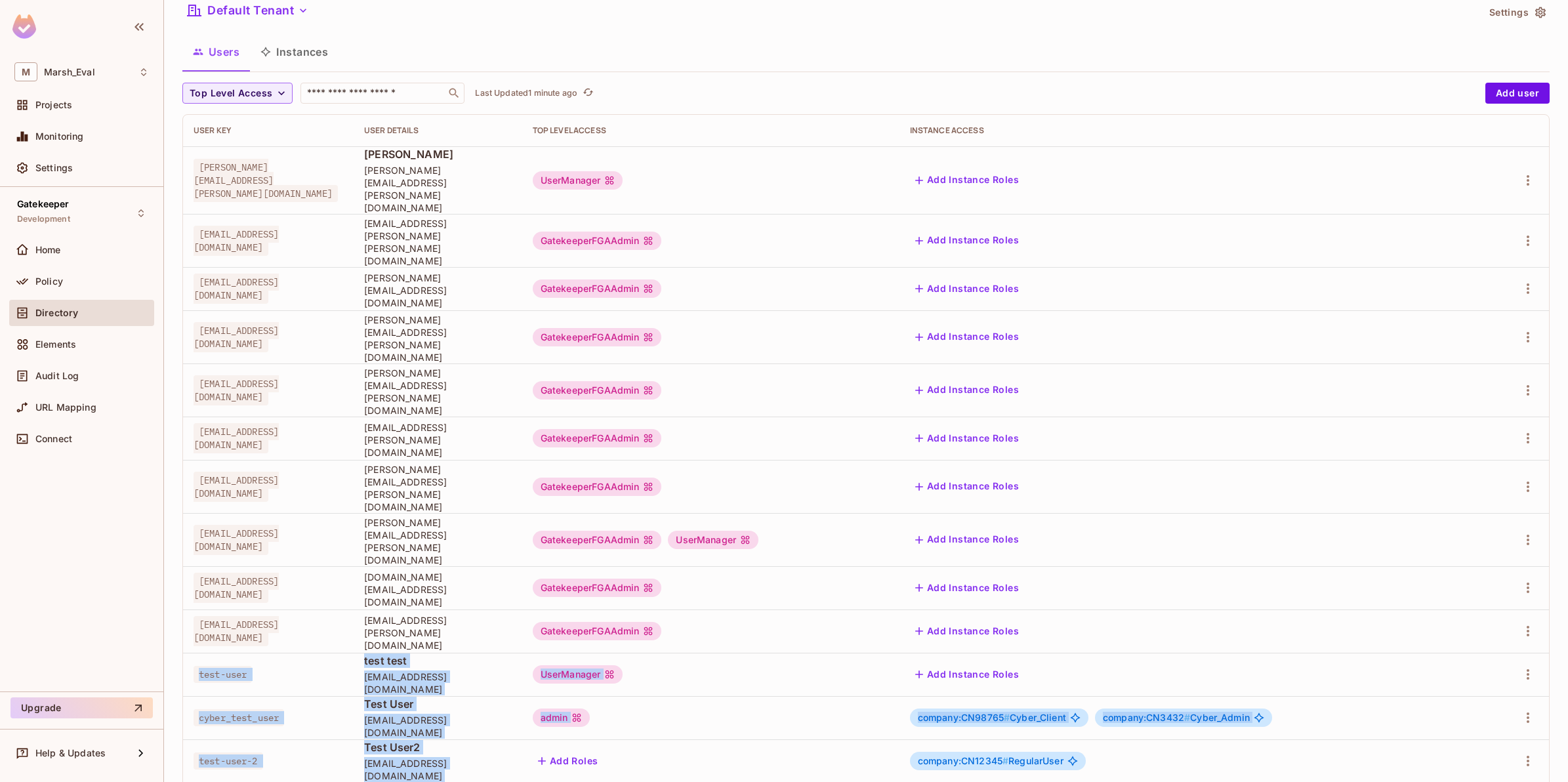
drag, startPoint x: 184, startPoint y: 592, endPoint x: 710, endPoint y: 681, distance: 533.5
click at [710, 681] on tbody "[PERSON_NAME][EMAIL_ADDRESS][PERSON_NAME][DOMAIN_NAME] [PERSON_NAME] [PERSON_NA…" at bounding box center [866, 465] width 1367 height 636
click at [713, 750] on div "Add Roles" at bounding box center [711, 760] width 356 height 21
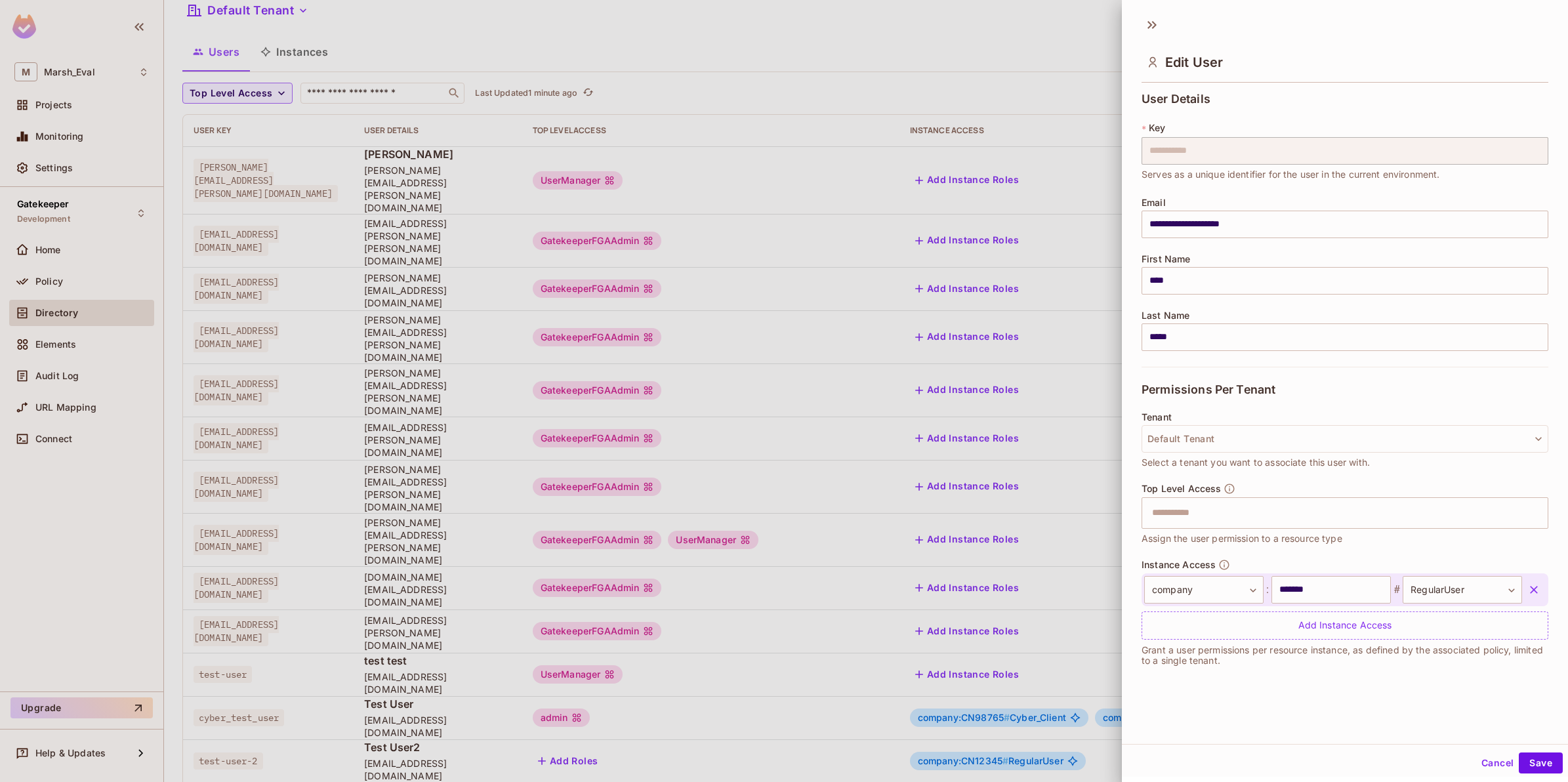
click at [945, 663] on div at bounding box center [784, 391] width 1568 height 782
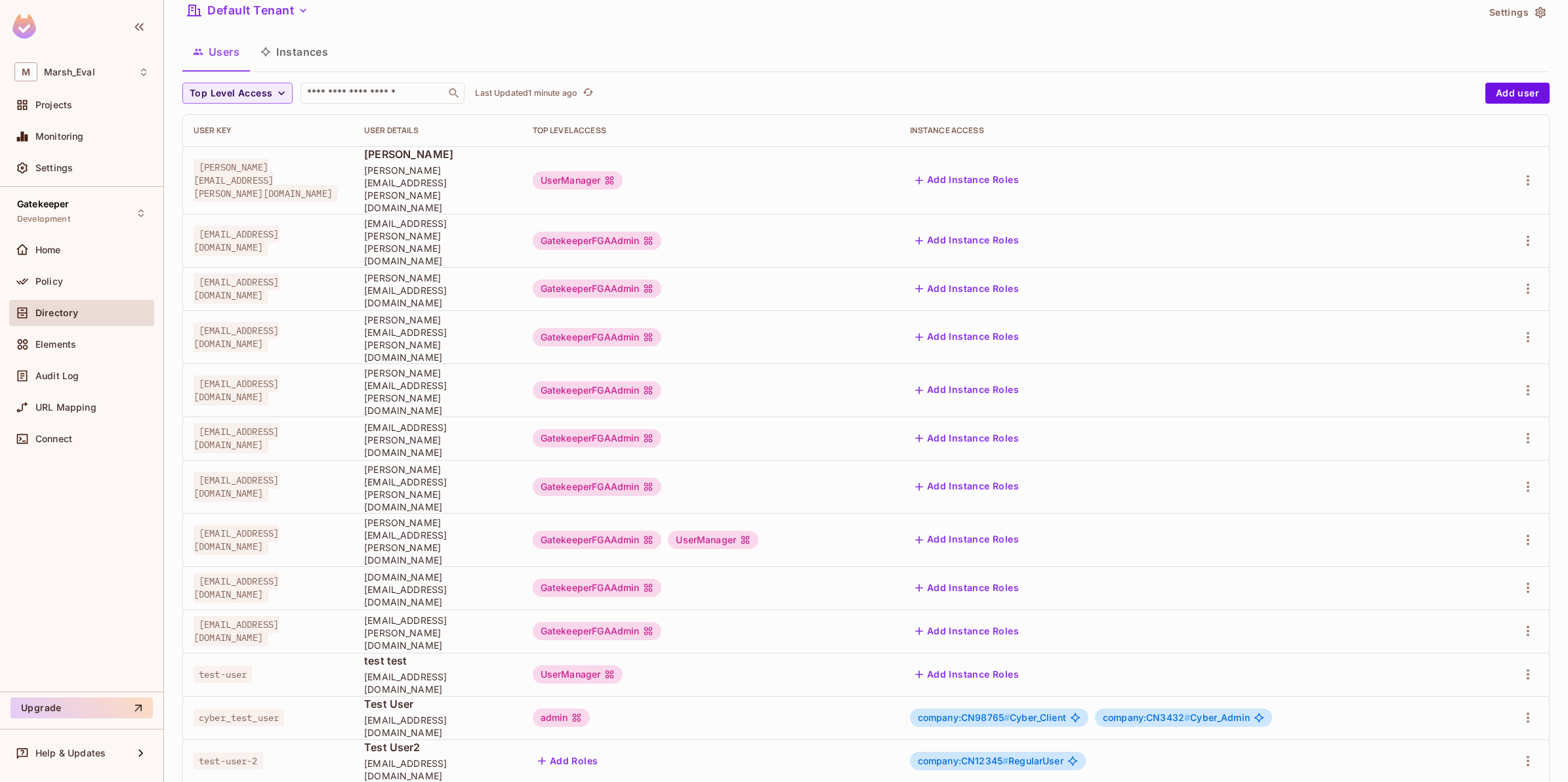
click at [64, 286] on div "Policy" at bounding box center [92, 282] width 114 height 11
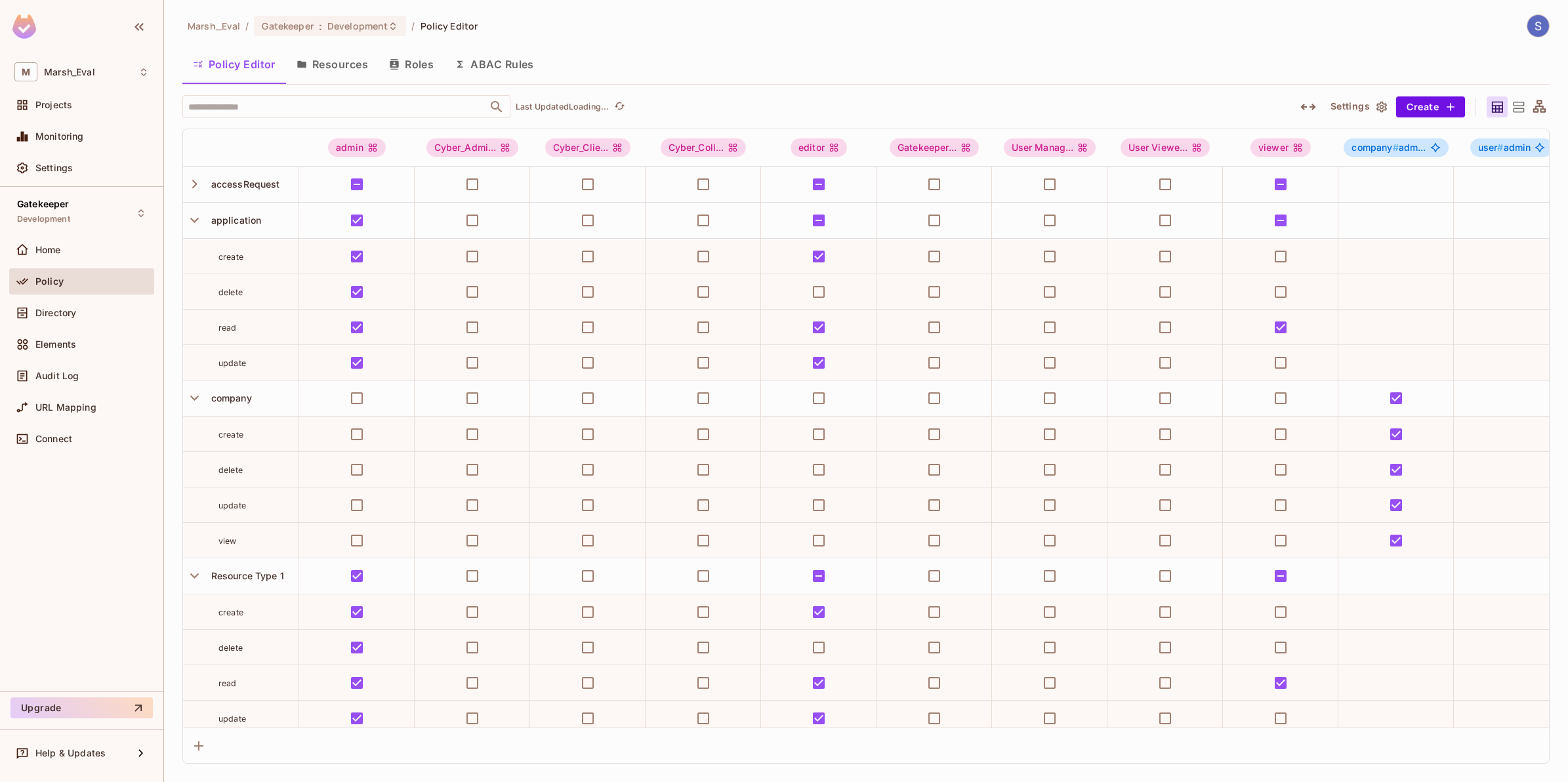
click at [194, 217] on icon "button" at bounding box center [194, 220] width 18 height 18
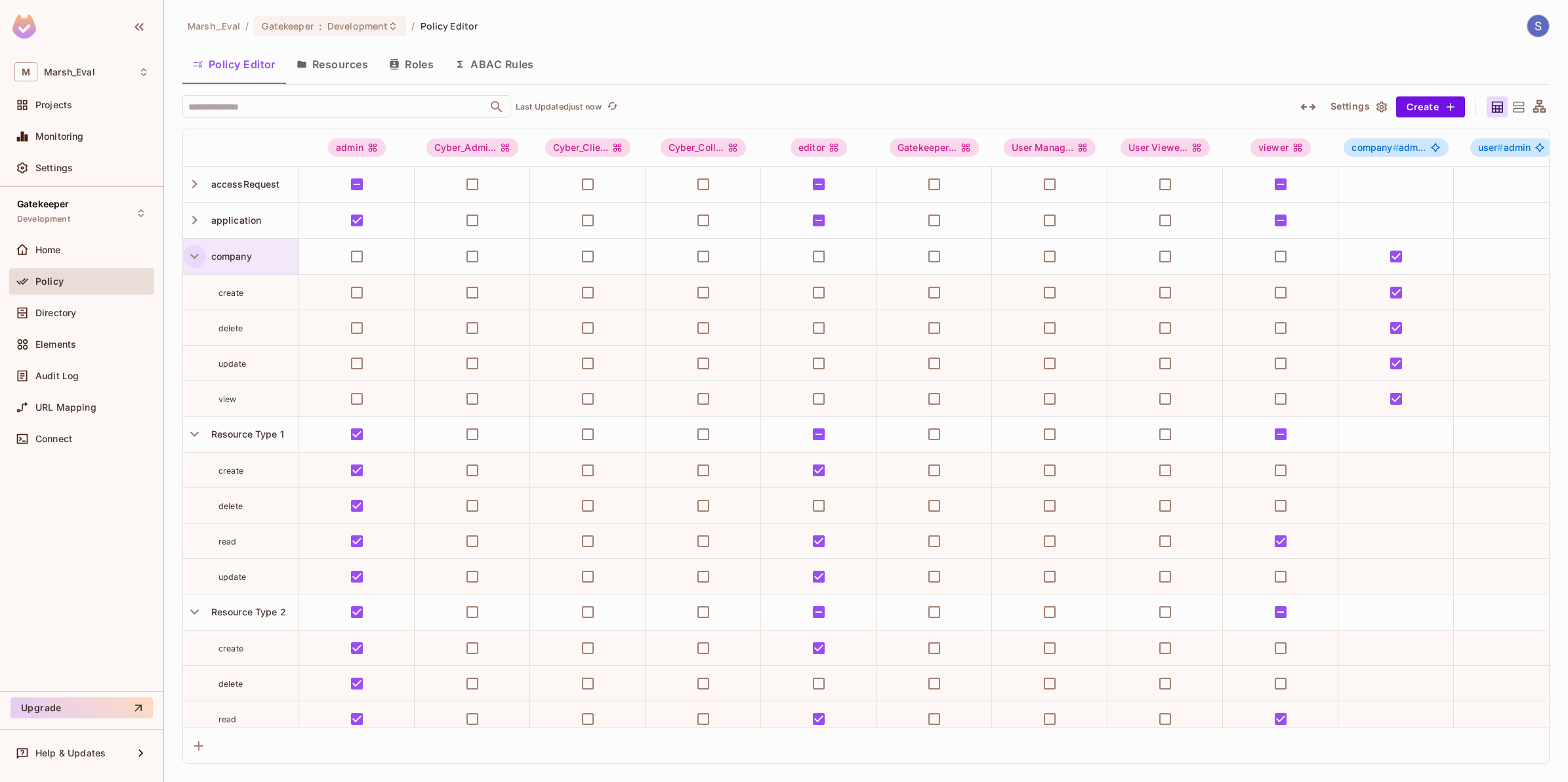
click at [194, 258] on icon "button" at bounding box center [194, 256] width 9 height 5
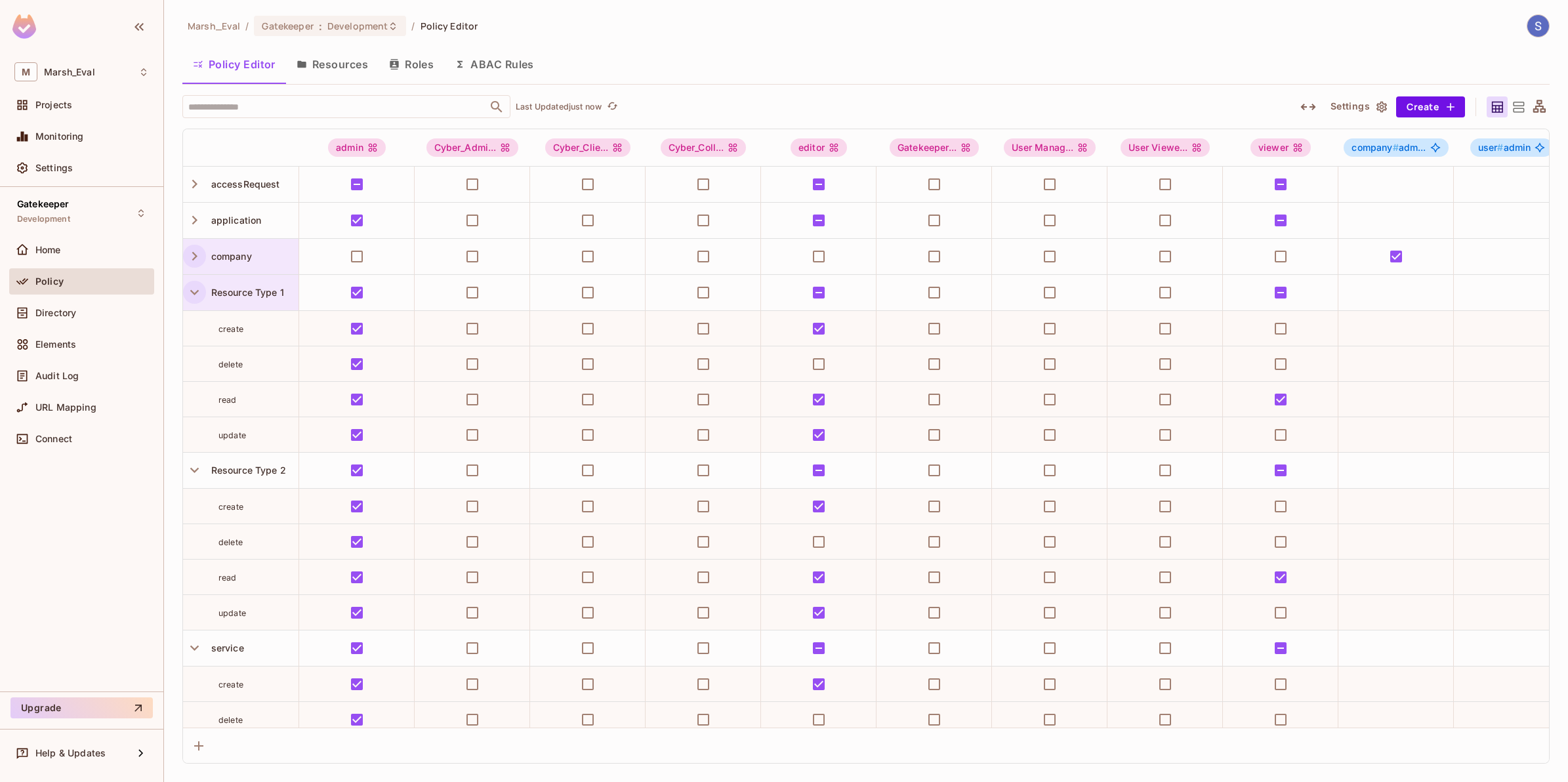
click at [194, 293] on icon "button" at bounding box center [194, 292] width 18 height 18
